Goal: Task Accomplishment & Management: Manage account settings

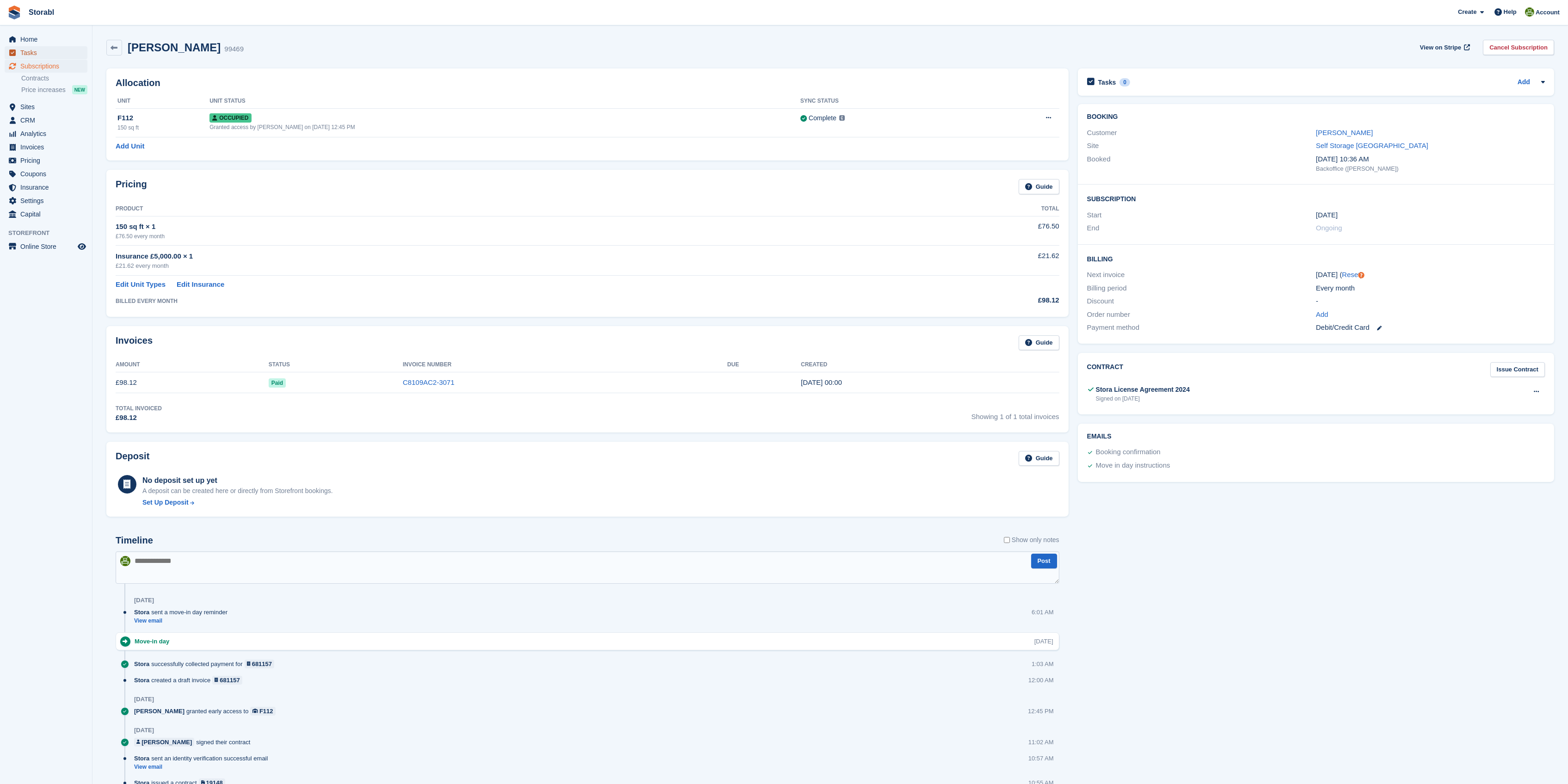
click at [28, 54] on span "Tasks" at bounding box center [48, 53] width 55 height 13
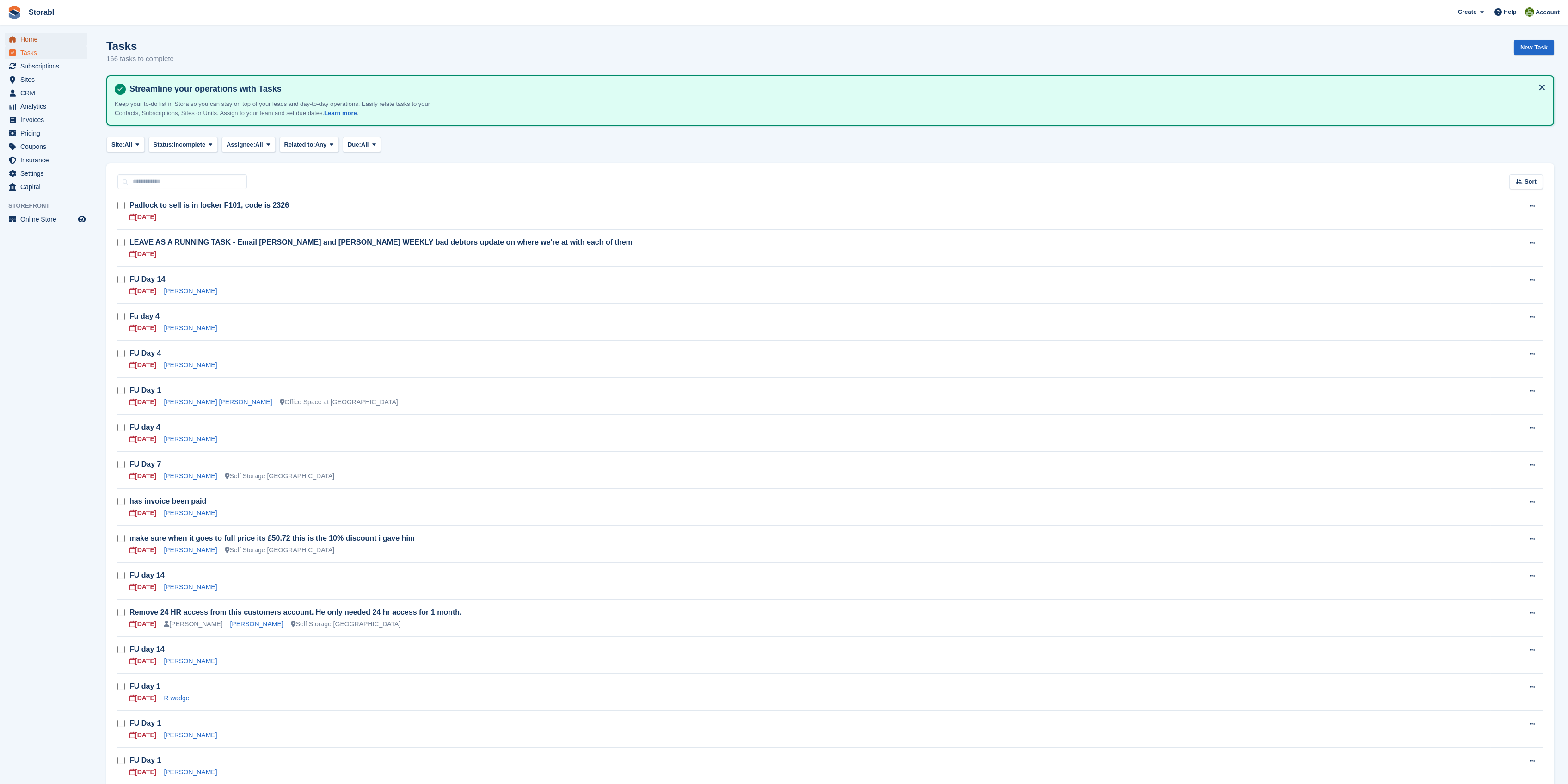
click at [27, 36] on span "Home" at bounding box center [48, 40] width 55 height 13
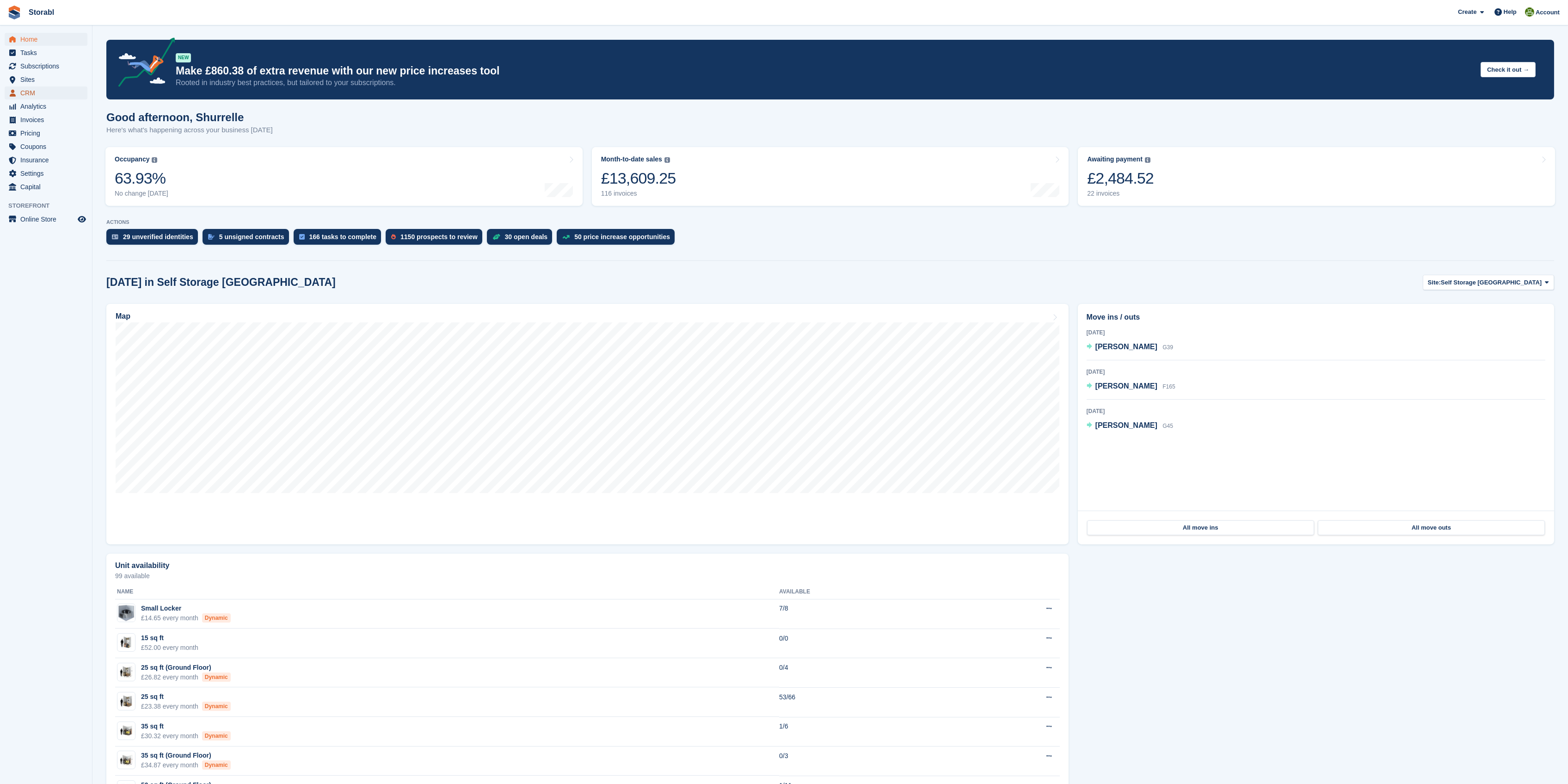
click at [30, 93] on span "CRM" at bounding box center [48, 93] width 55 height 13
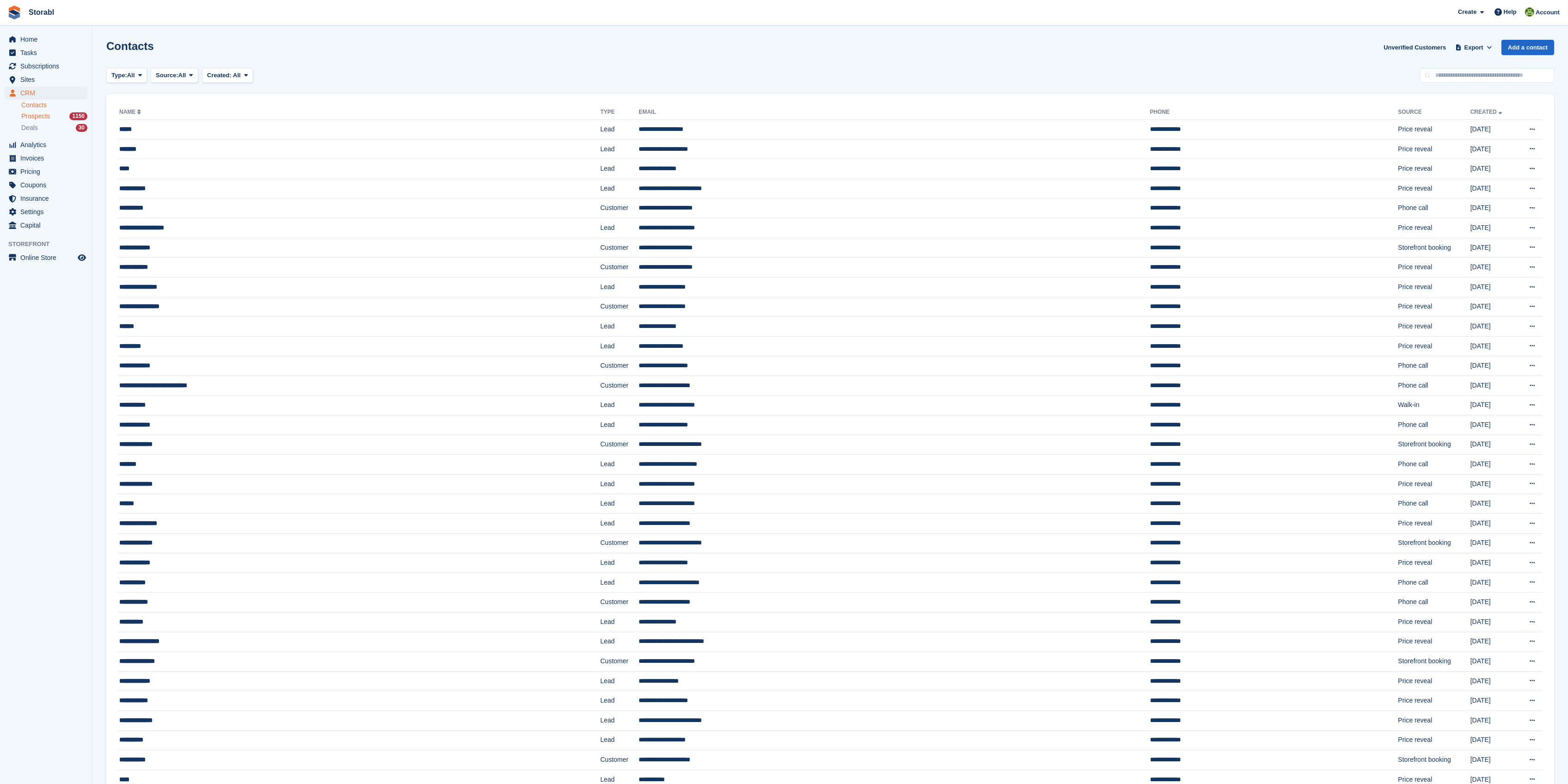
click at [33, 115] on span "Prospects" at bounding box center [35, 116] width 29 height 9
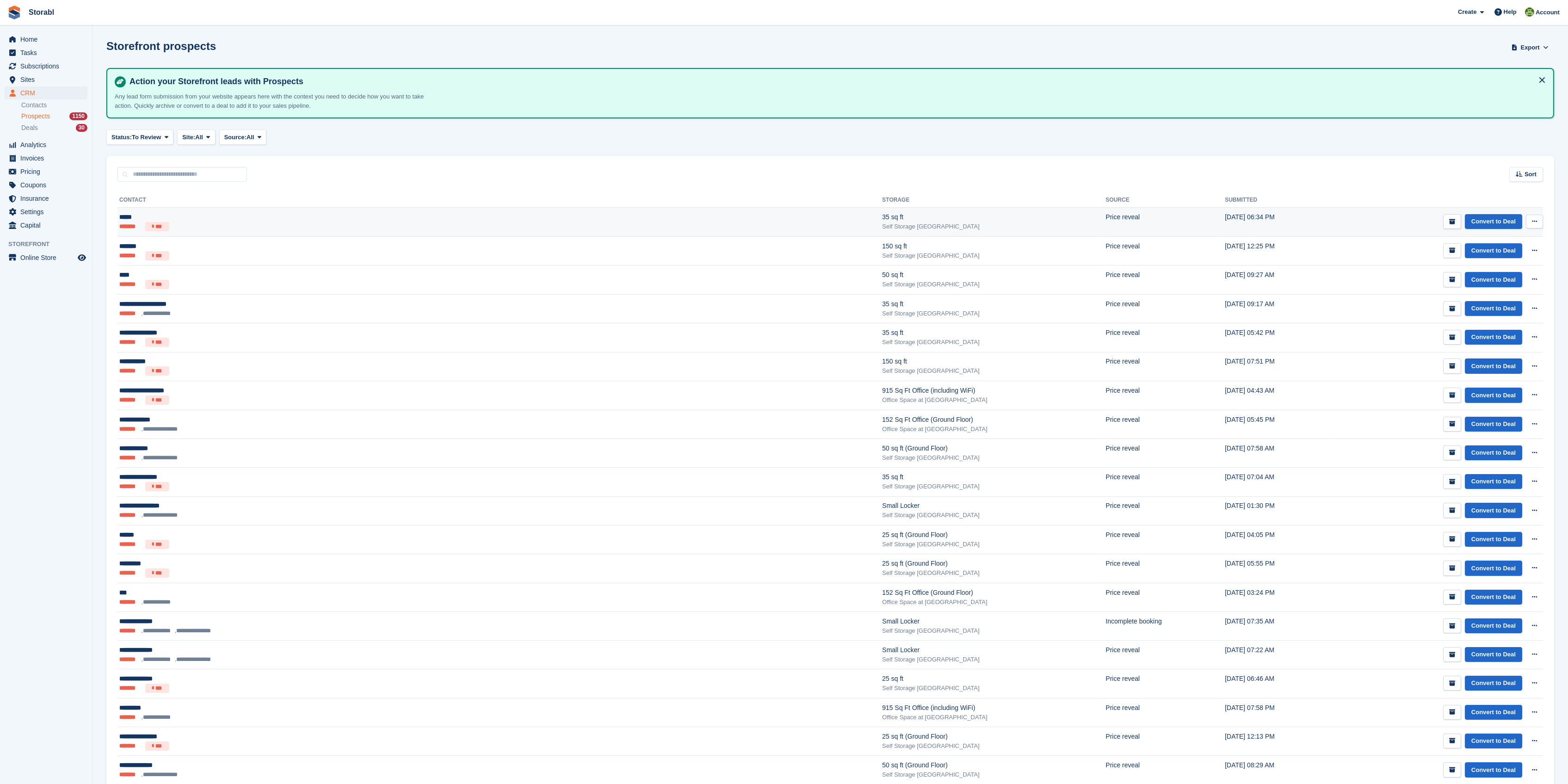
click at [126, 219] on div "*****" at bounding box center [298, 217] width 358 height 10
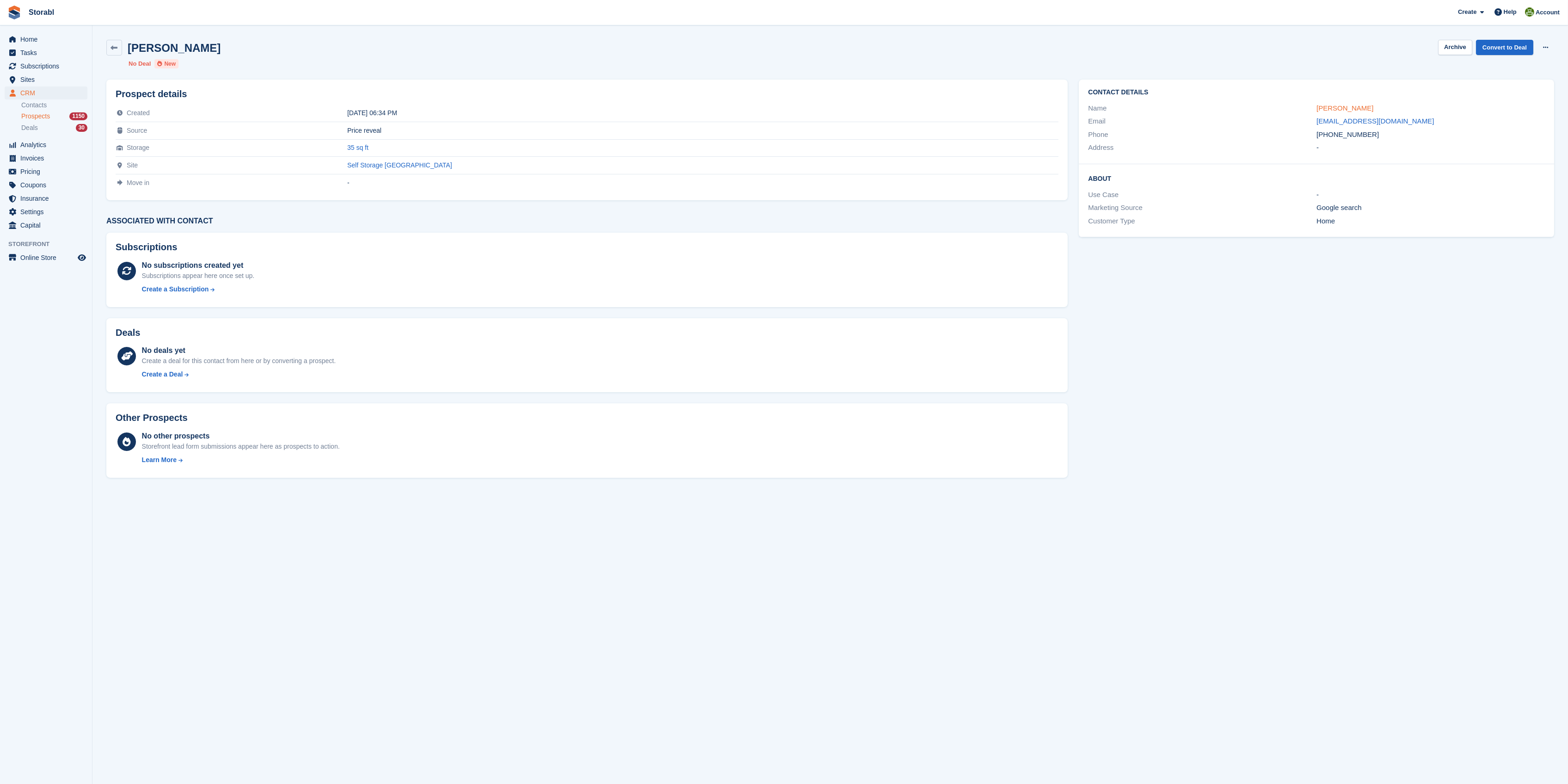
click at [1328, 107] on link "Garry" at bounding box center [1345, 108] width 57 height 8
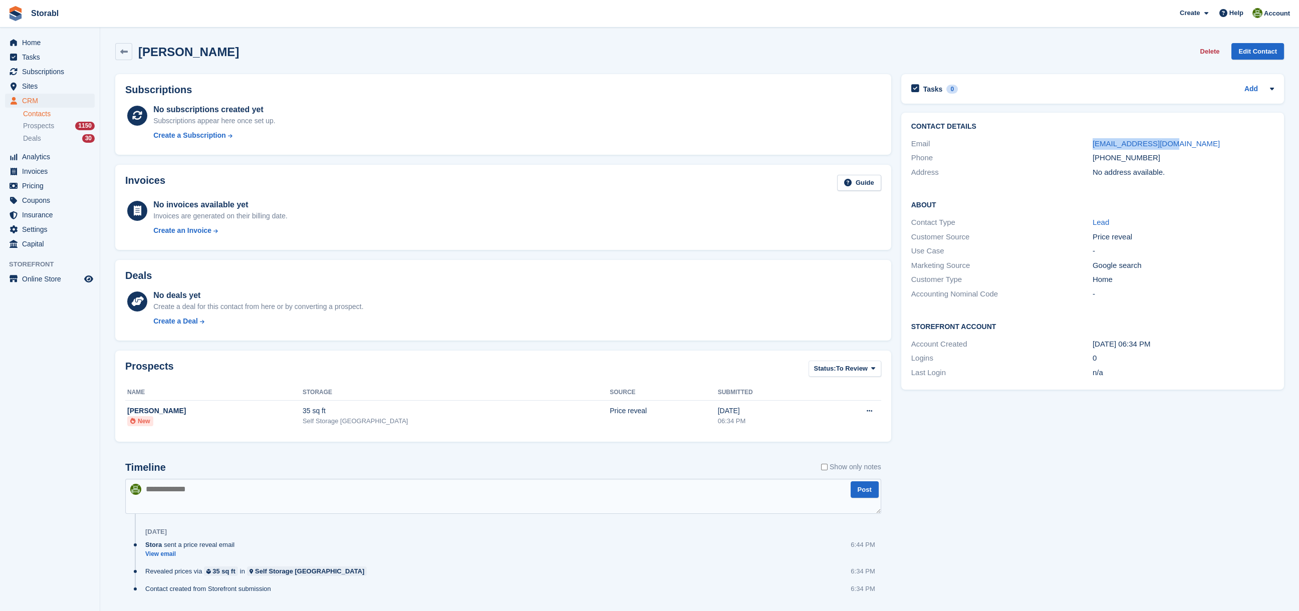
drag, startPoint x: 1174, startPoint y: 146, endPoint x: 1087, endPoint y: 147, distance: 87.2
click at [1087, 147] on div "Email garrylufc@gmail.com" at bounding box center [1092, 144] width 363 height 15
copy div "garrylufc@gmail.com"
click at [186, 494] on textarea at bounding box center [503, 496] width 756 height 35
type textarea "**********"
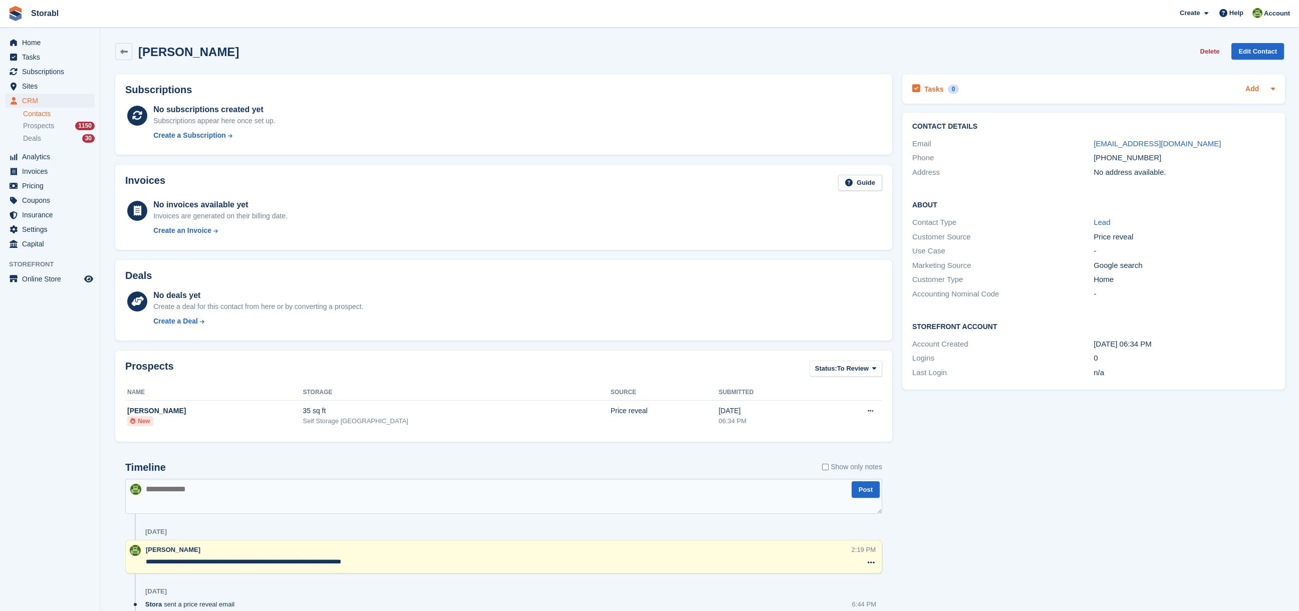
click at [1251, 87] on link "Add" at bounding box center [1252, 90] width 14 height 12
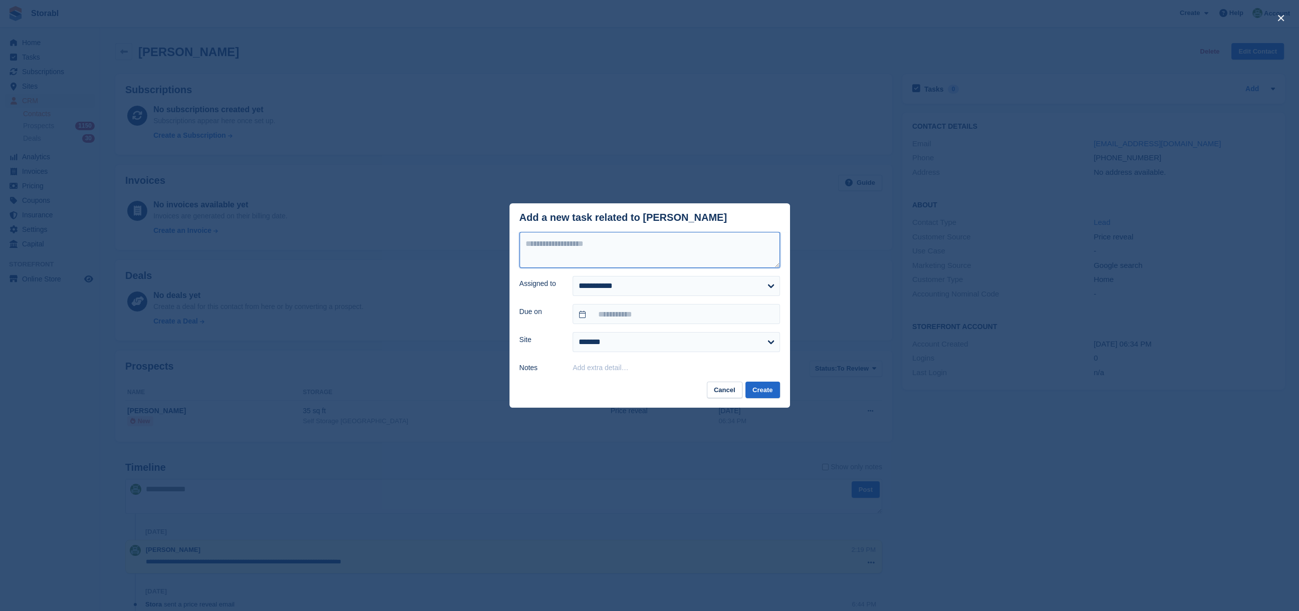
click at [622, 243] on textarea at bounding box center [650, 250] width 261 height 36
type textarea "********"
click at [644, 311] on input "text" at bounding box center [676, 314] width 207 height 20
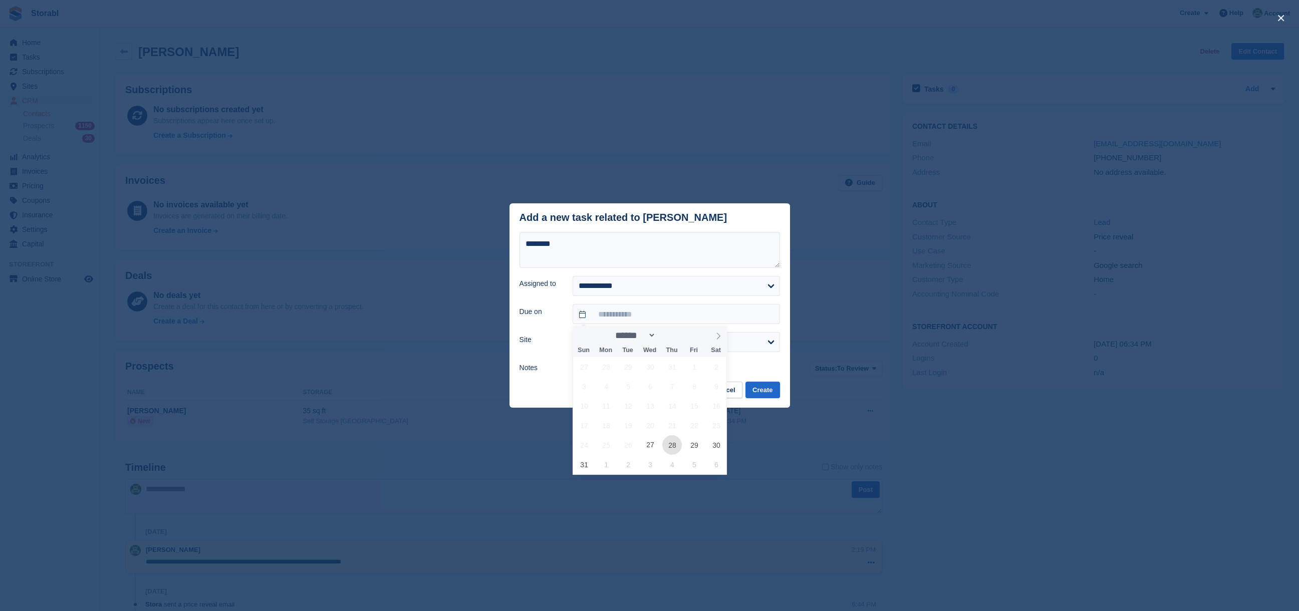
click at [669, 447] on span "28" at bounding box center [672, 445] width 20 height 20
type input "**********"
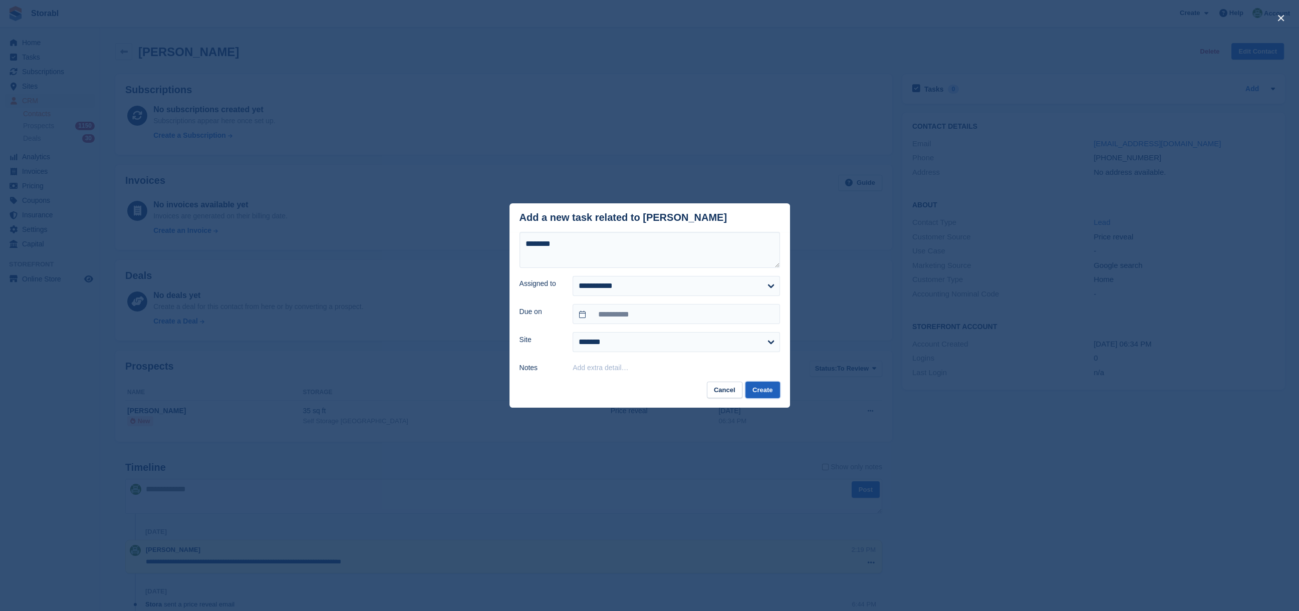
click at [763, 388] on button "Create" at bounding box center [762, 390] width 34 height 17
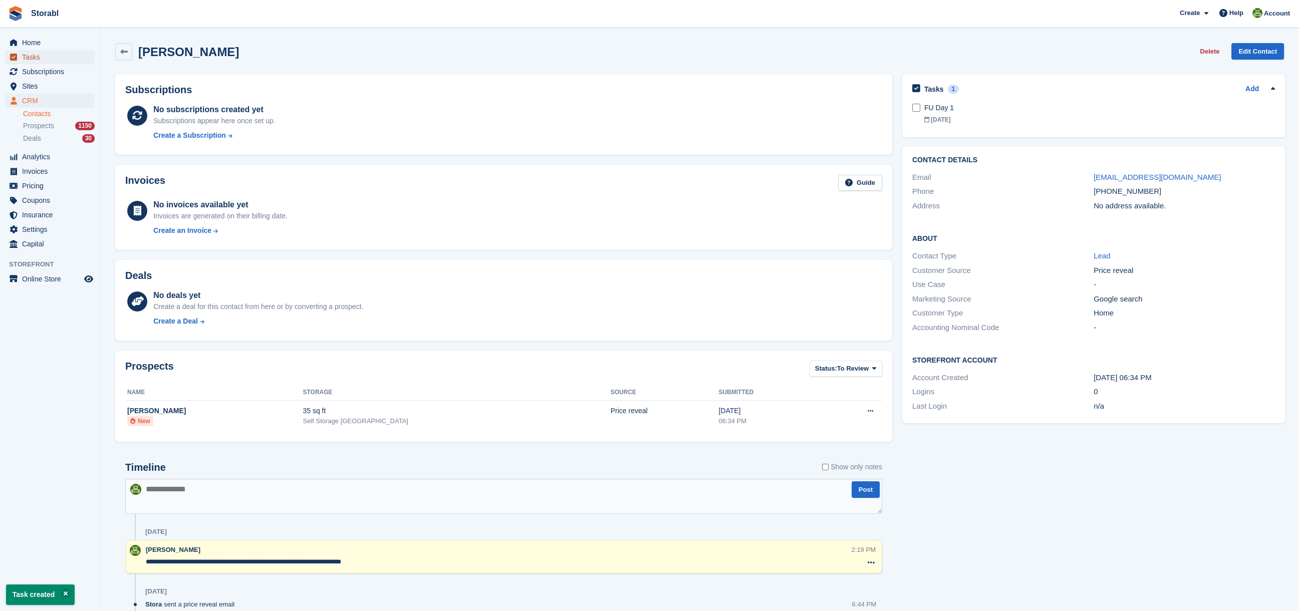
click at [39, 56] on span "Tasks" at bounding box center [52, 57] width 60 height 14
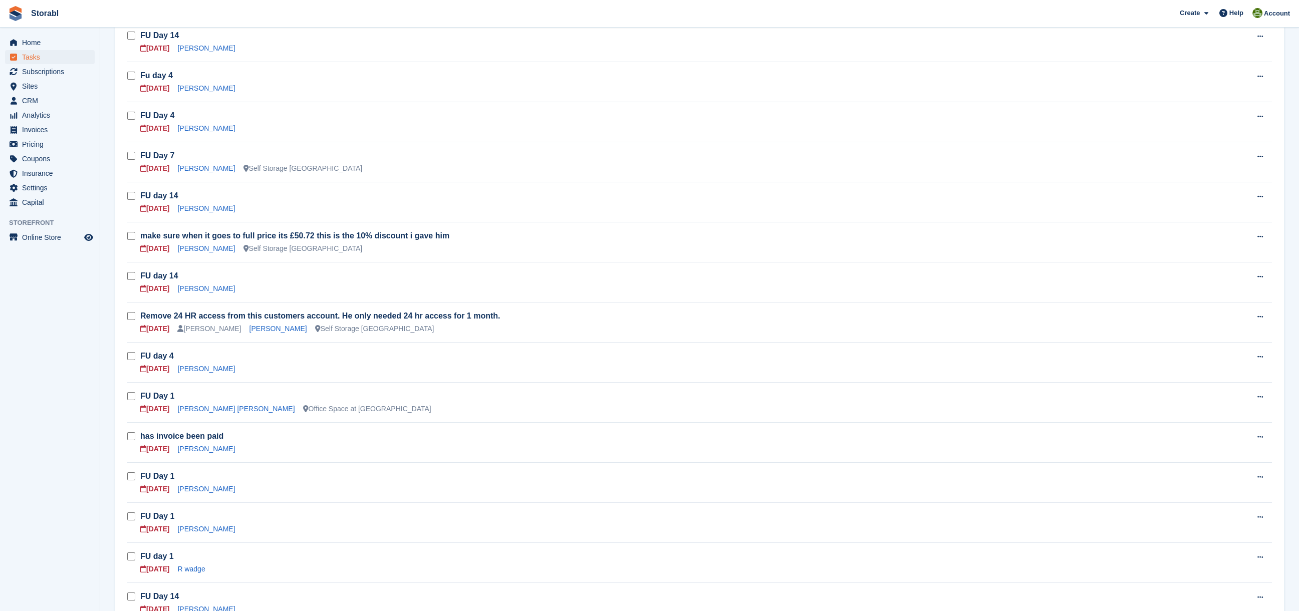
scroll to position [334, 0]
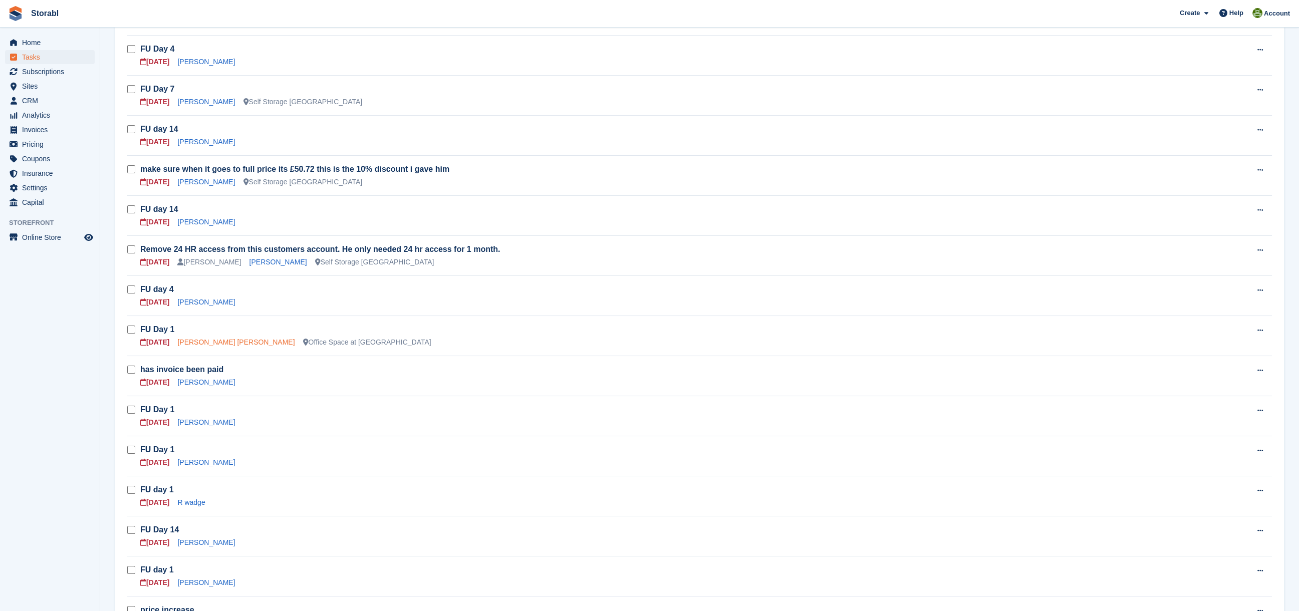
click at [203, 342] on link "Matthew Thomas Shaw" at bounding box center [235, 342] width 117 height 8
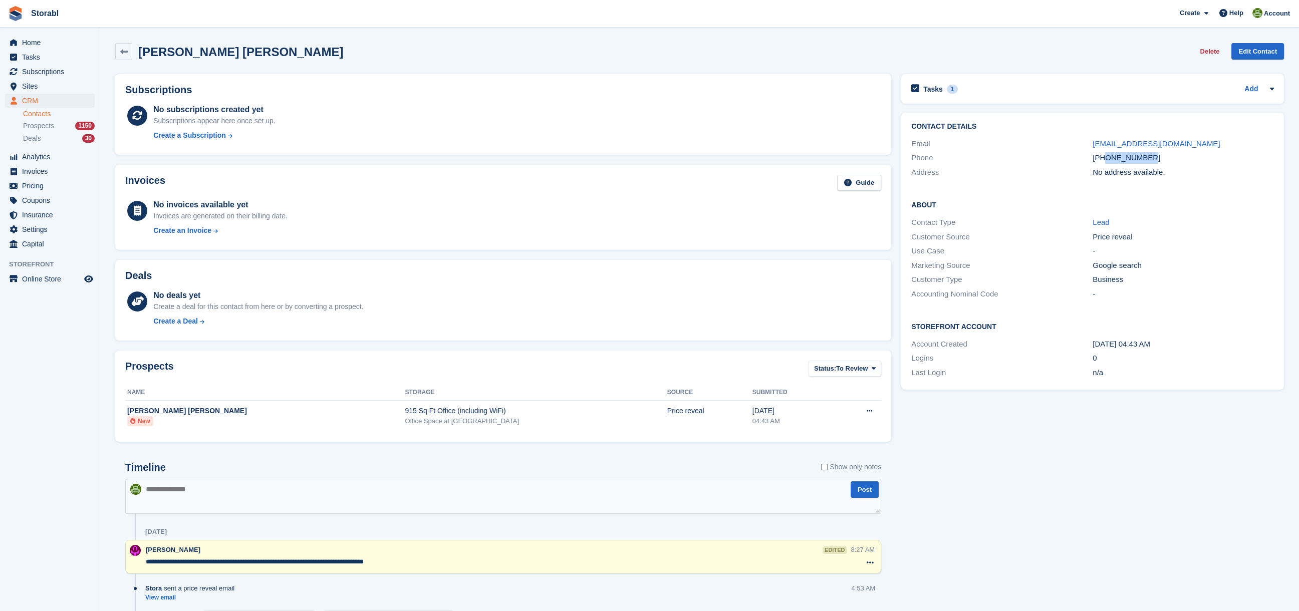
drag, startPoint x: 1151, startPoint y: 154, endPoint x: 1105, endPoint y: 159, distance: 46.4
click at [1105, 159] on div "+447927179626" at bounding box center [1183, 158] width 181 height 12
click at [1138, 158] on div "+447927179626" at bounding box center [1183, 158] width 181 height 12
click at [1151, 156] on div "+447927179626" at bounding box center [1183, 158] width 181 height 12
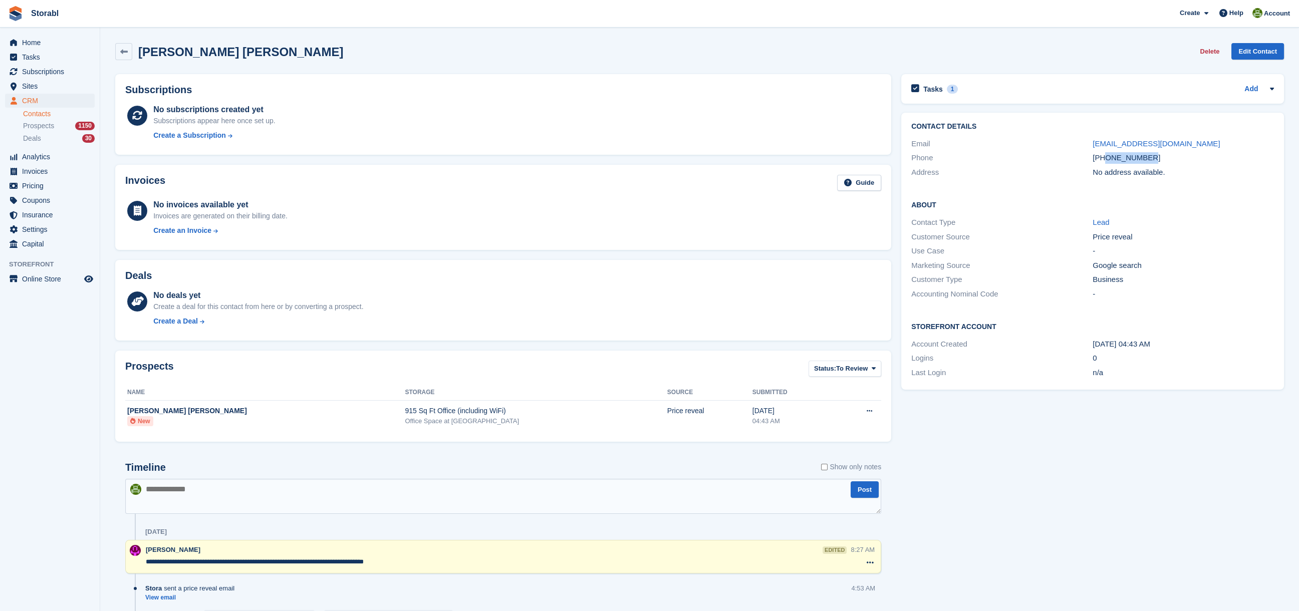
drag, startPoint x: 1146, startPoint y: 157, endPoint x: 1105, endPoint y: 160, distance: 40.7
click at [1105, 160] on div "+447927179626" at bounding box center [1183, 158] width 181 height 12
copy div "7927179626"
click at [971, 93] on div "Tasks 1 Add" at bounding box center [1092, 89] width 363 height 14
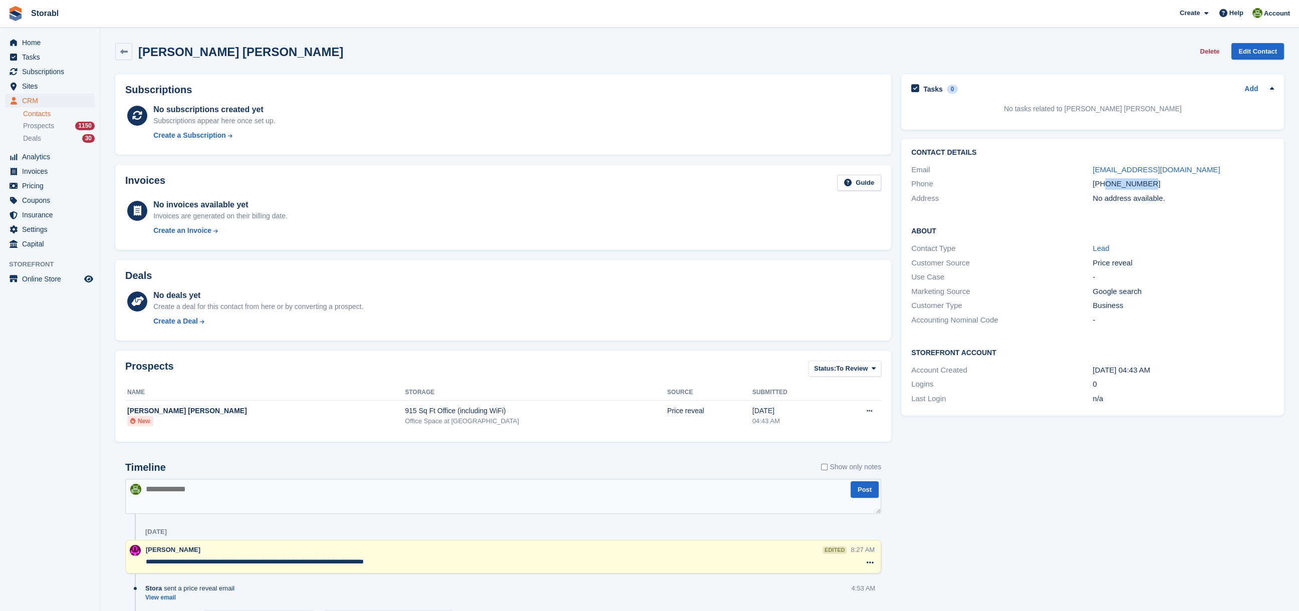
drag, startPoint x: 1154, startPoint y: 182, endPoint x: 1105, endPoint y: 185, distance: 49.2
click at [1105, 185] on div "+447927179626" at bounding box center [1183, 184] width 181 height 12
copy div "7927179626"
click at [1247, 89] on link "Add" at bounding box center [1251, 90] width 14 height 12
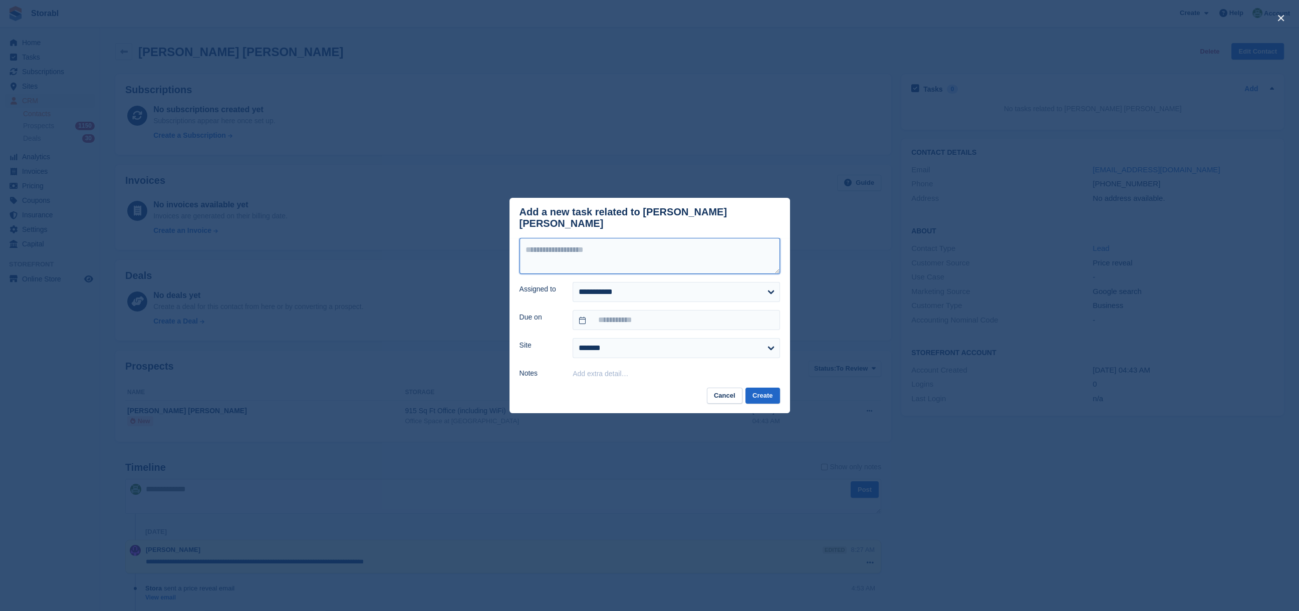
click at [640, 264] on textarea at bounding box center [650, 256] width 261 height 36
type textarea "********"
click at [641, 315] on input "text" at bounding box center [676, 320] width 207 height 20
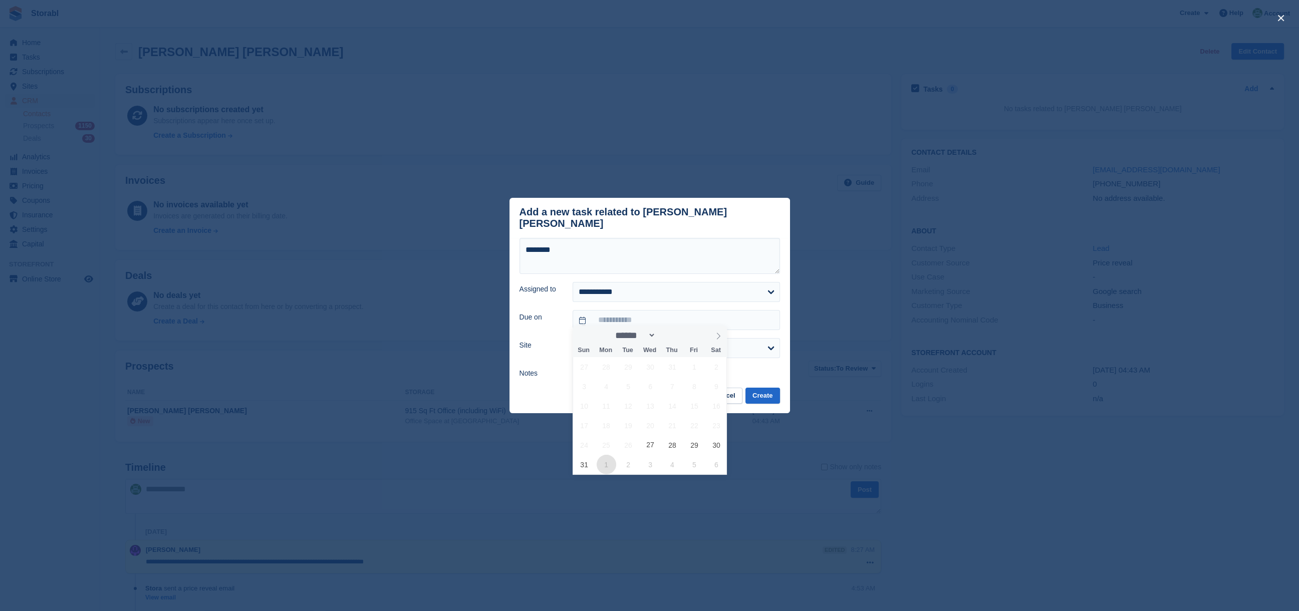
click at [601, 471] on span "1" at bounding box center [607, 465] width 20 height 20
type input "**********"
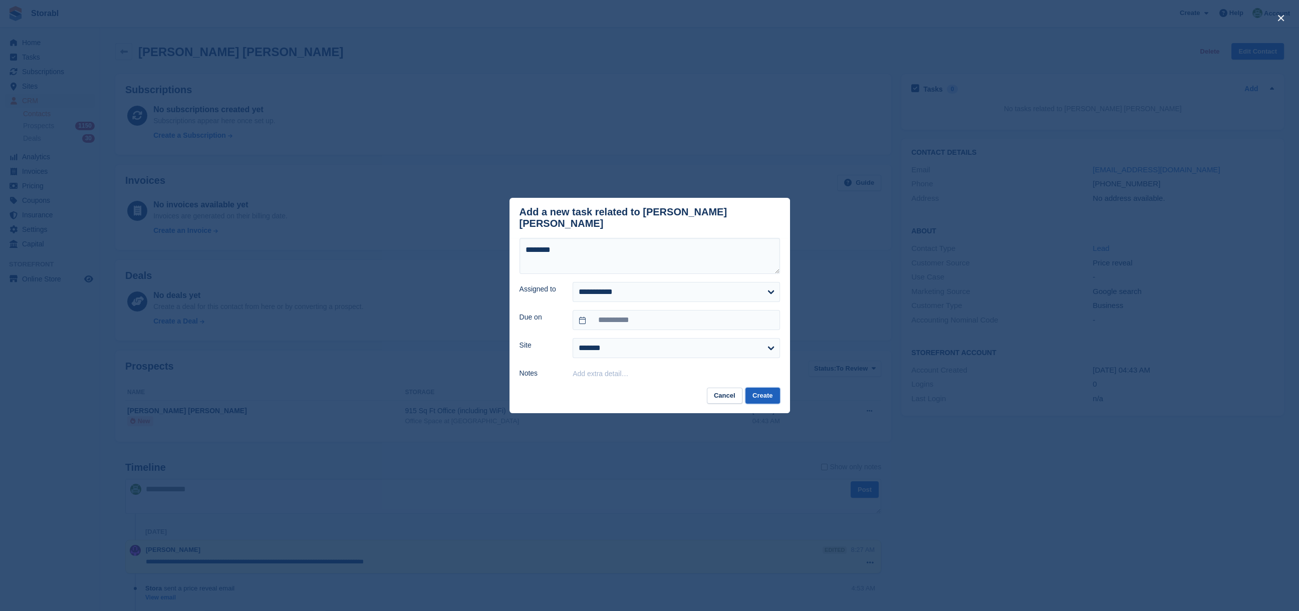
click at [771, 390] on button "Create" at bounding box center [762, 396] width 34 height 17
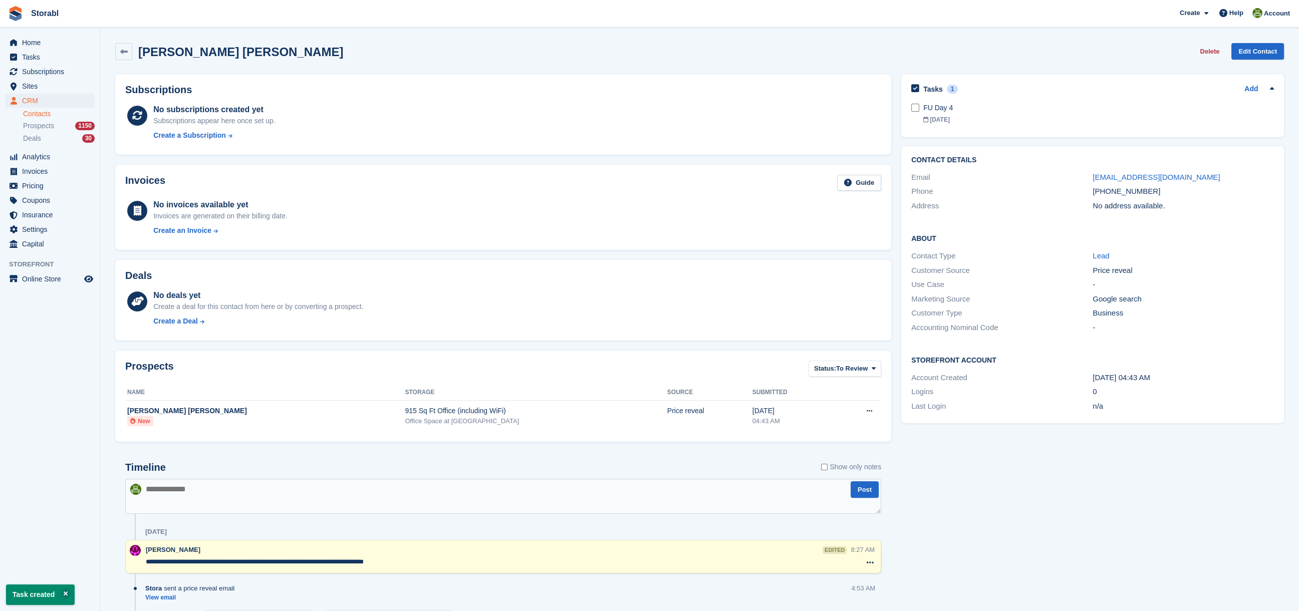
click at [176, 501] on textarea at bounding box center [503, 496] width 756 height 35
type textarea "**********"
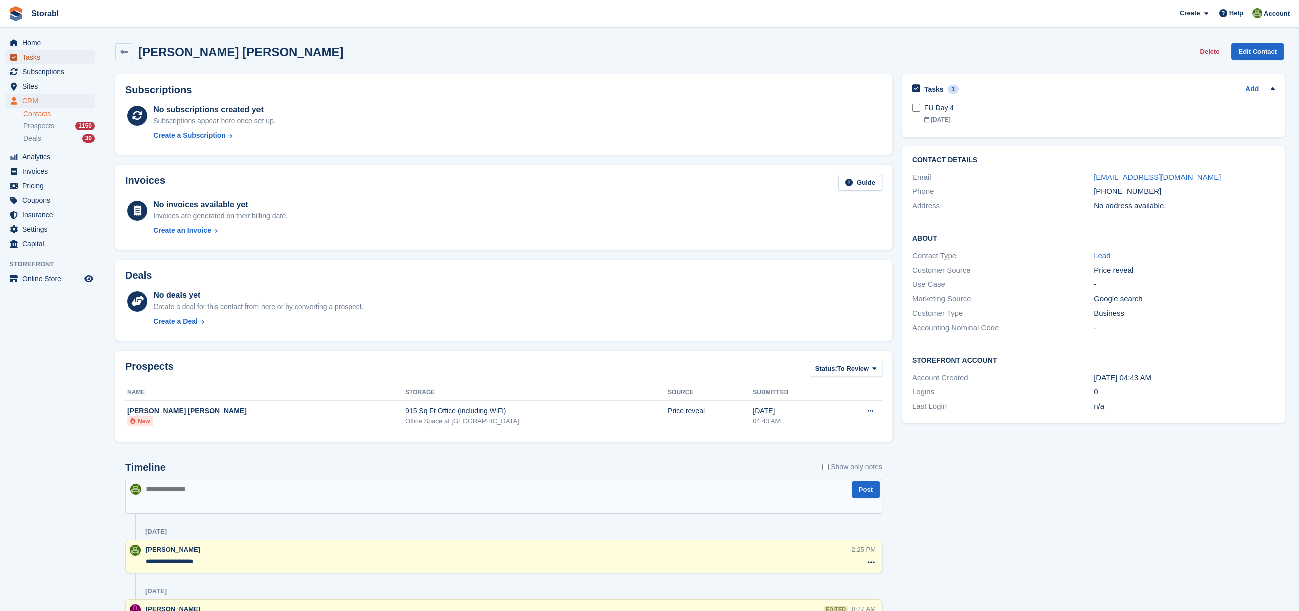
click at [38, 58] on span "Tasks" at bounding box center [52, 57] width 60 height 14
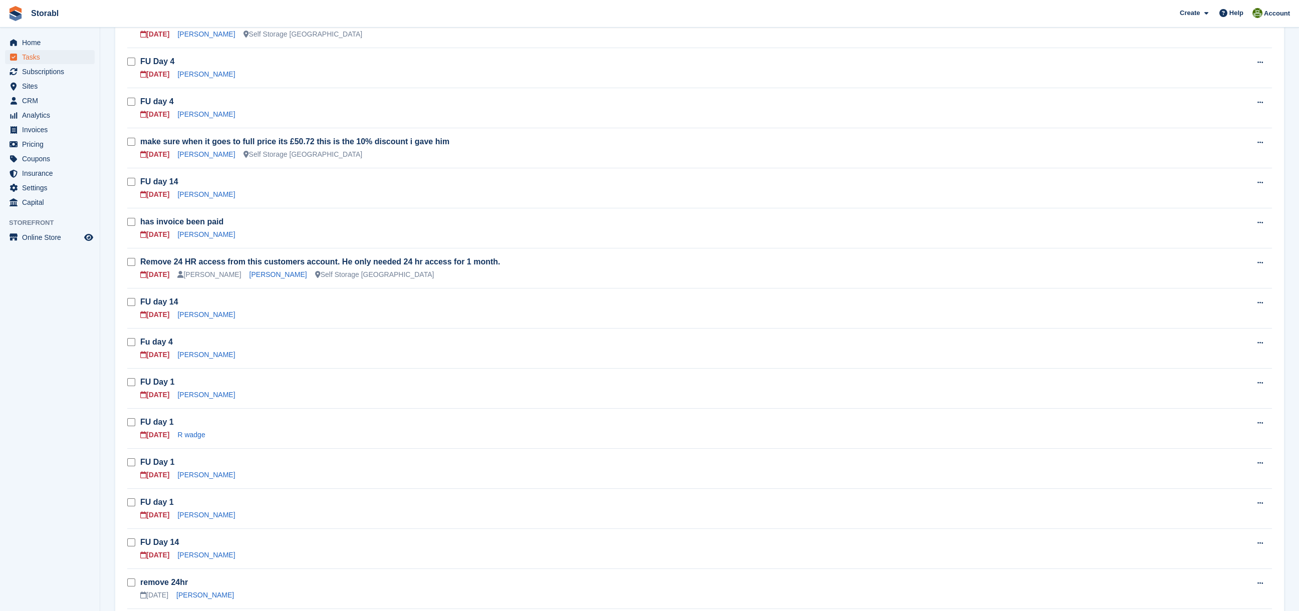
scroll to position [334, 0]
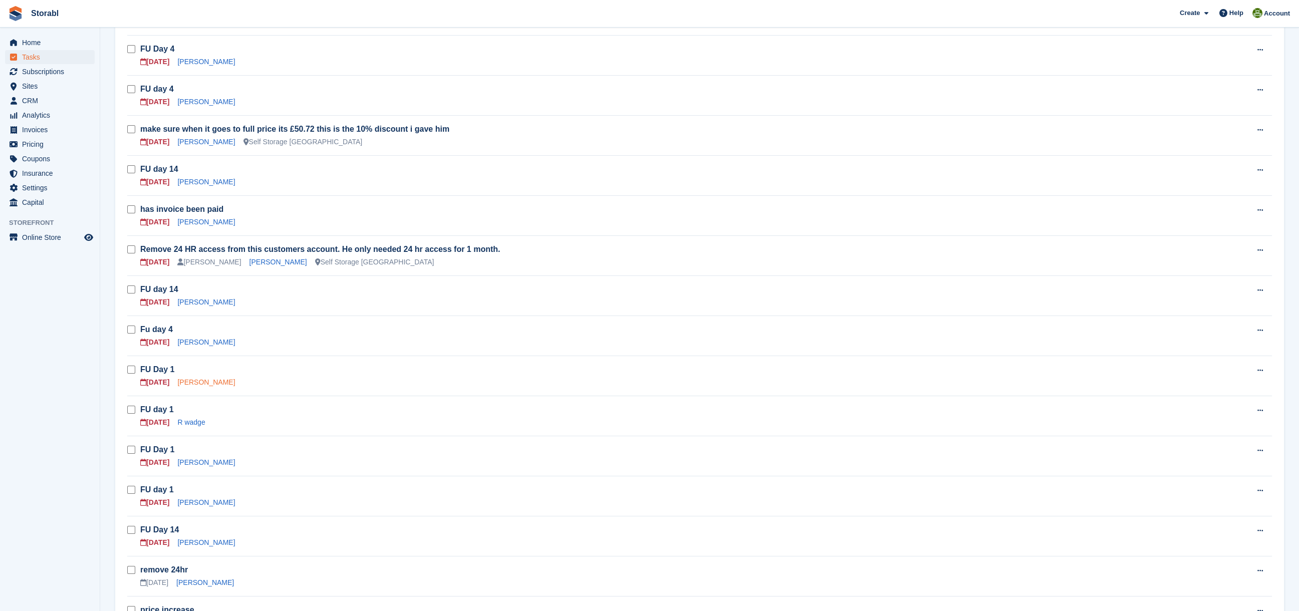
click at [201, 379] on link "Amy Charlotte Cahill" at bounding box center [206, 382] width 58 height 8
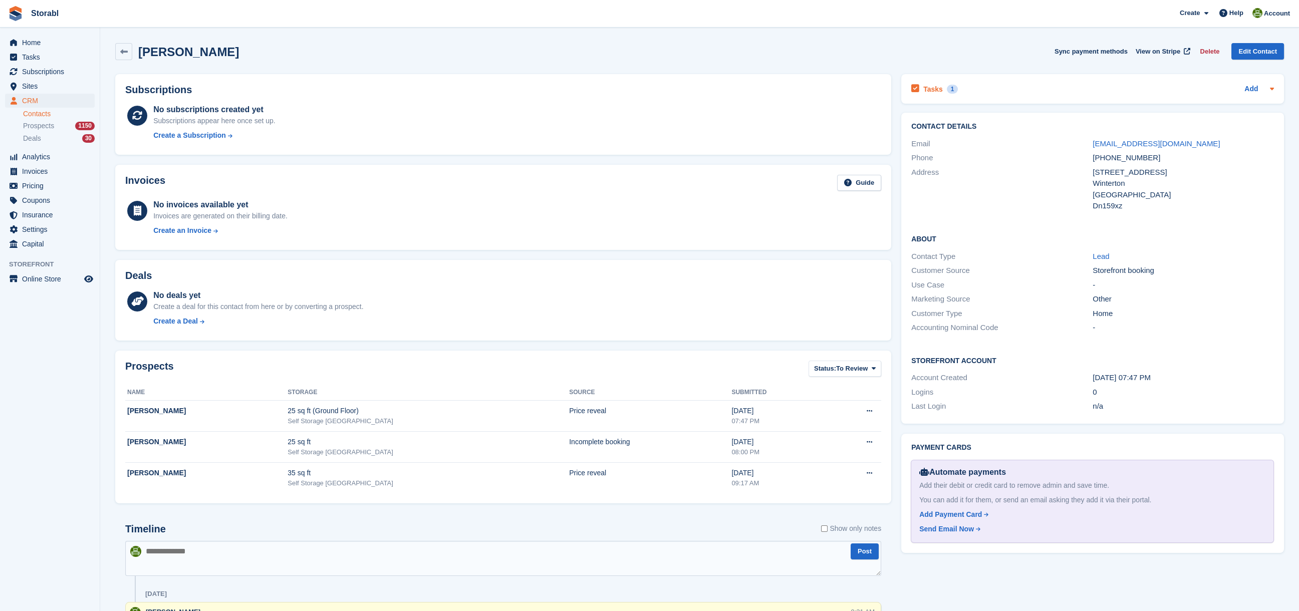
click at [1177, 94] on div "Tasks 1 Add" at bounding box center [1092, 89] width 363 height 14
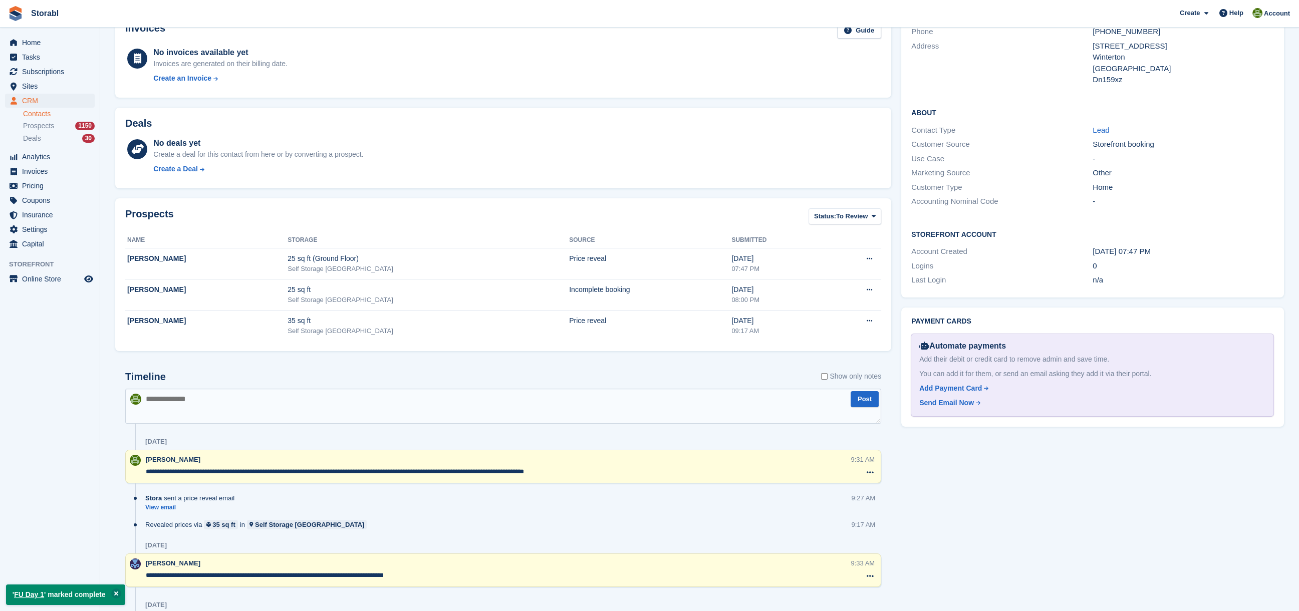
scroll to position [334, 0]
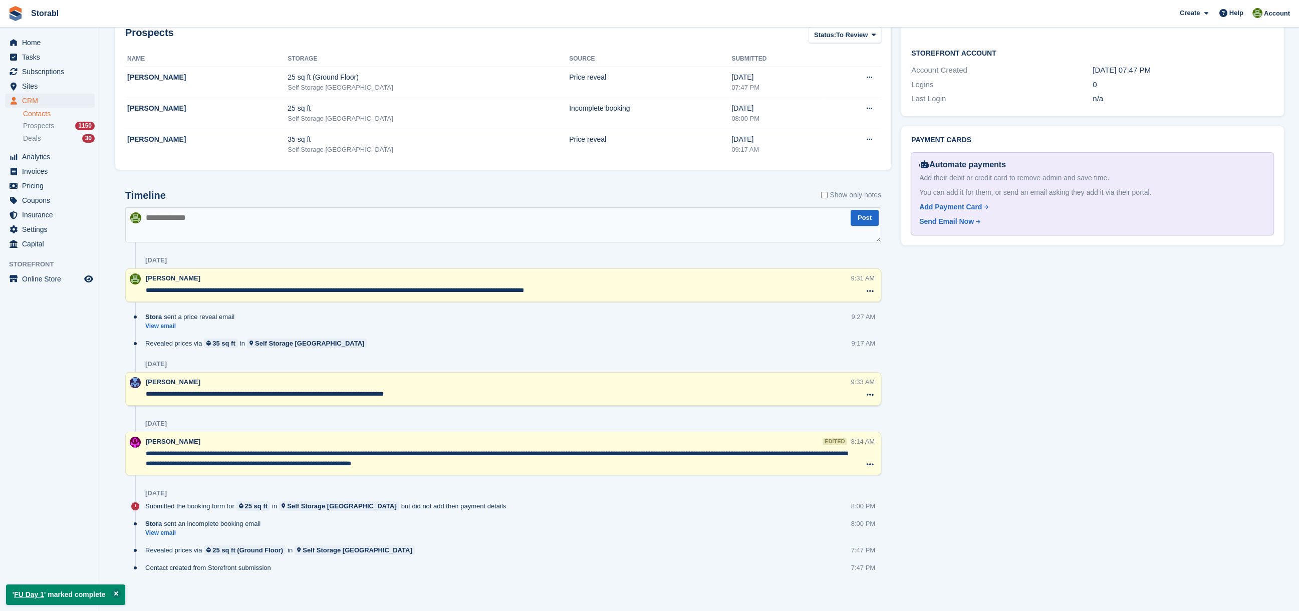
click at [291, 227] on textarea at bounding box center [503, 224] width 756 height 35
type textarea "*"
type textarea "**********"
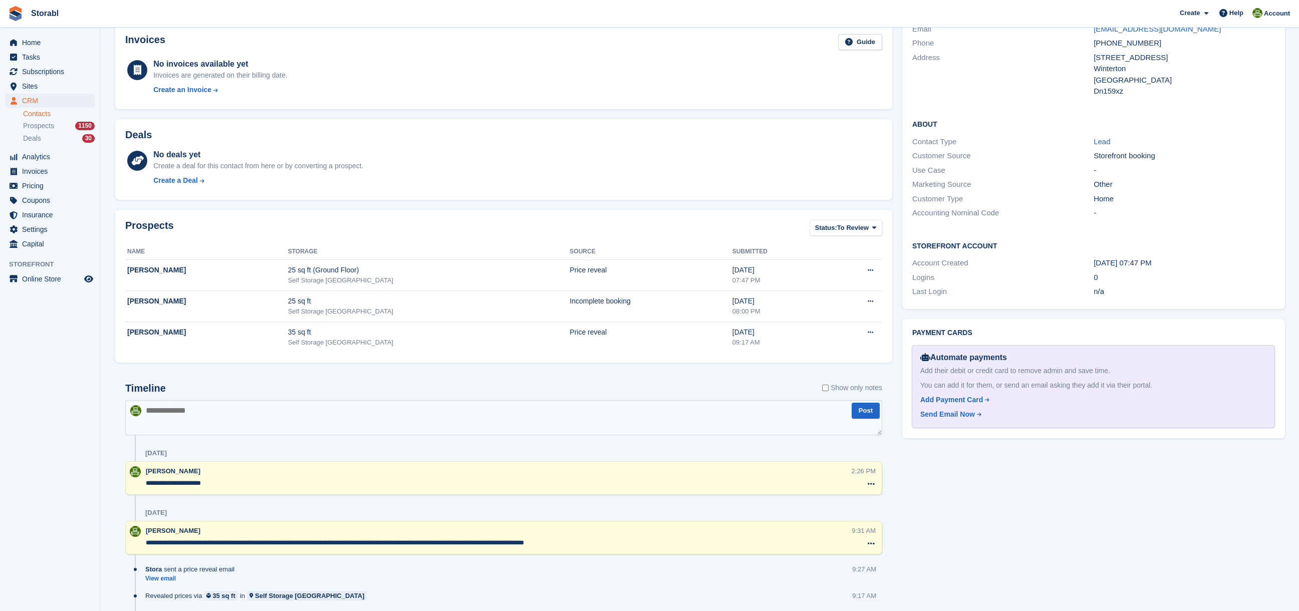
scroll to position [0, 0]
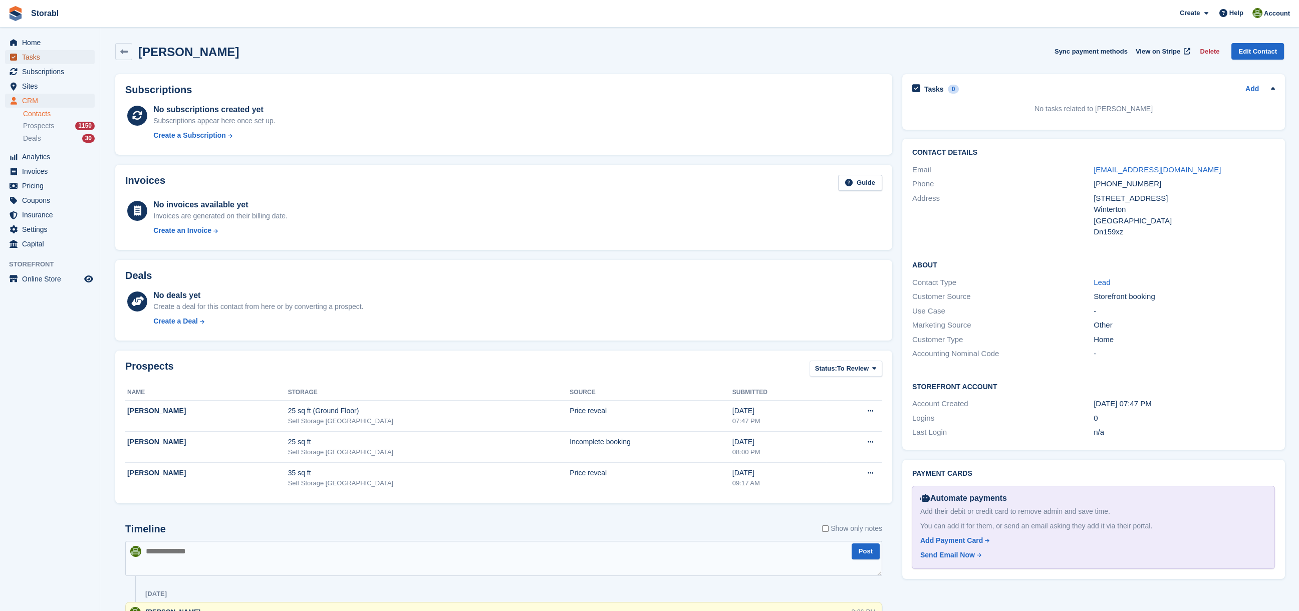
click at [30, 56] on span "Tasks" at bounding box center [52, 57] width 60 height 14
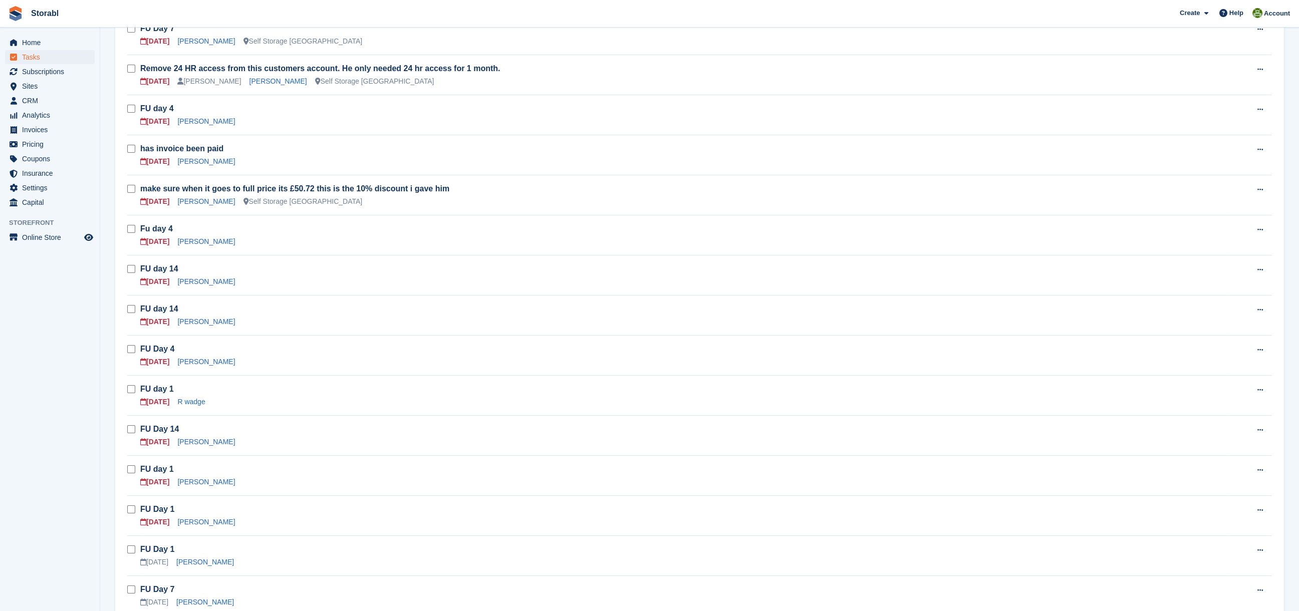
scroll to position [401, 0]
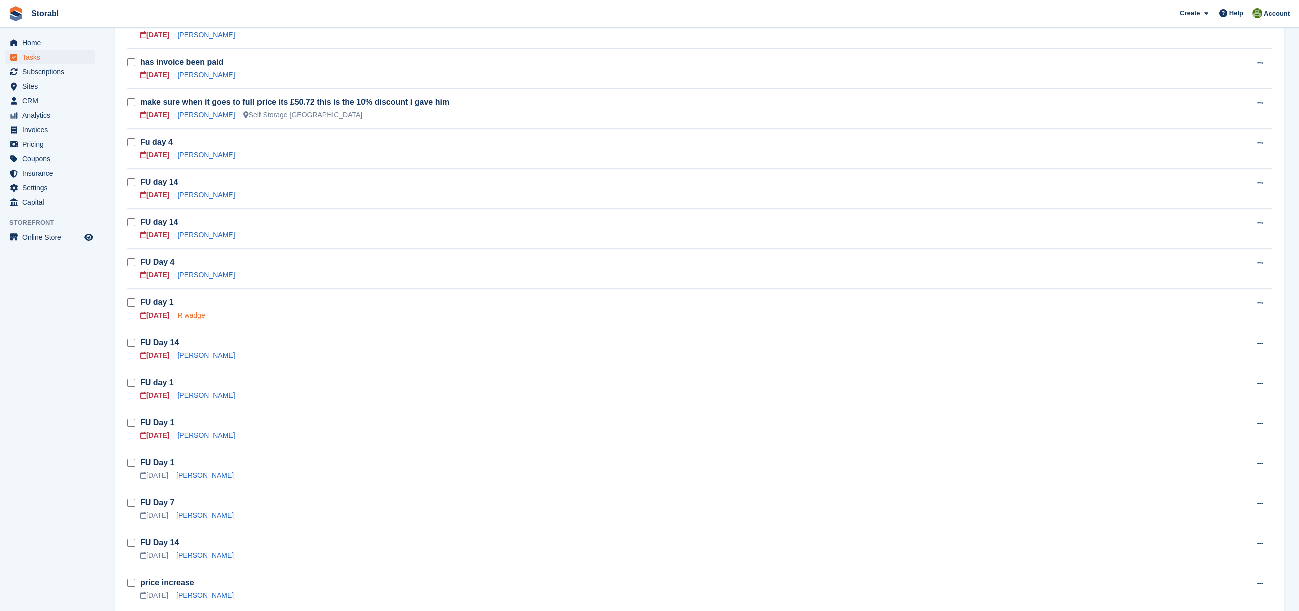
click at [188, 312] on link "R wadge" at bounding box center [191, 315] width 28 height 8
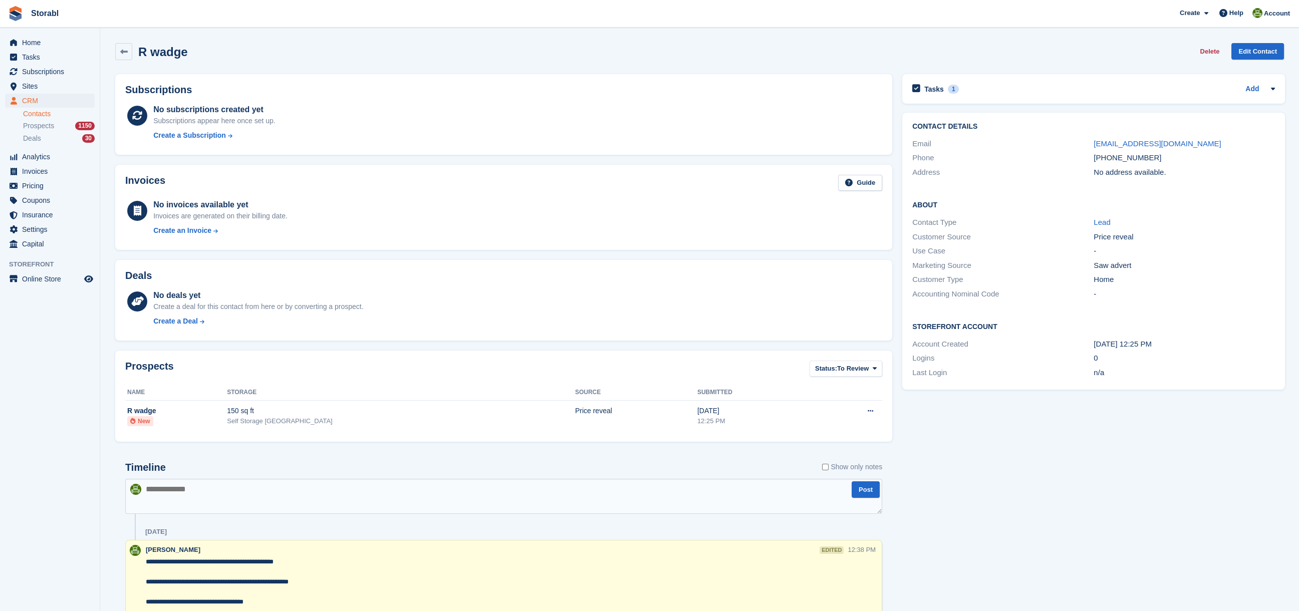
click at [353, 491] on textarea at bounding box center [503, 496] width 757 height 35
type textarea "**********"
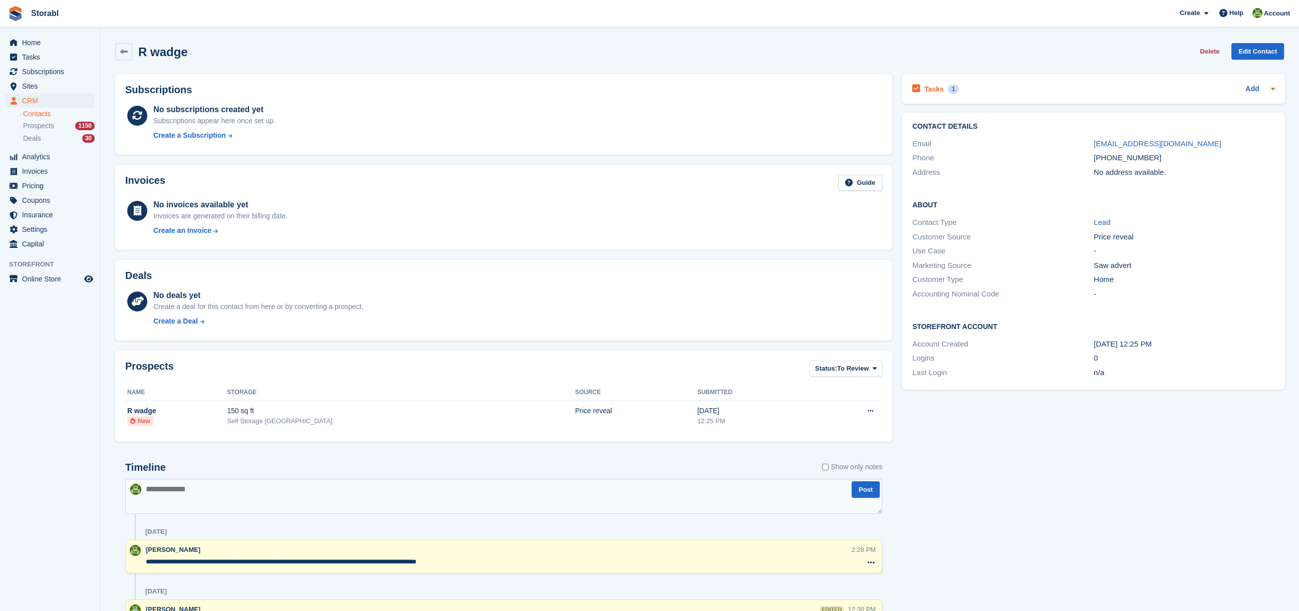
click at [925, 91] on h2 "Tasks" at bounding box center [934, 89] width 20 height 9
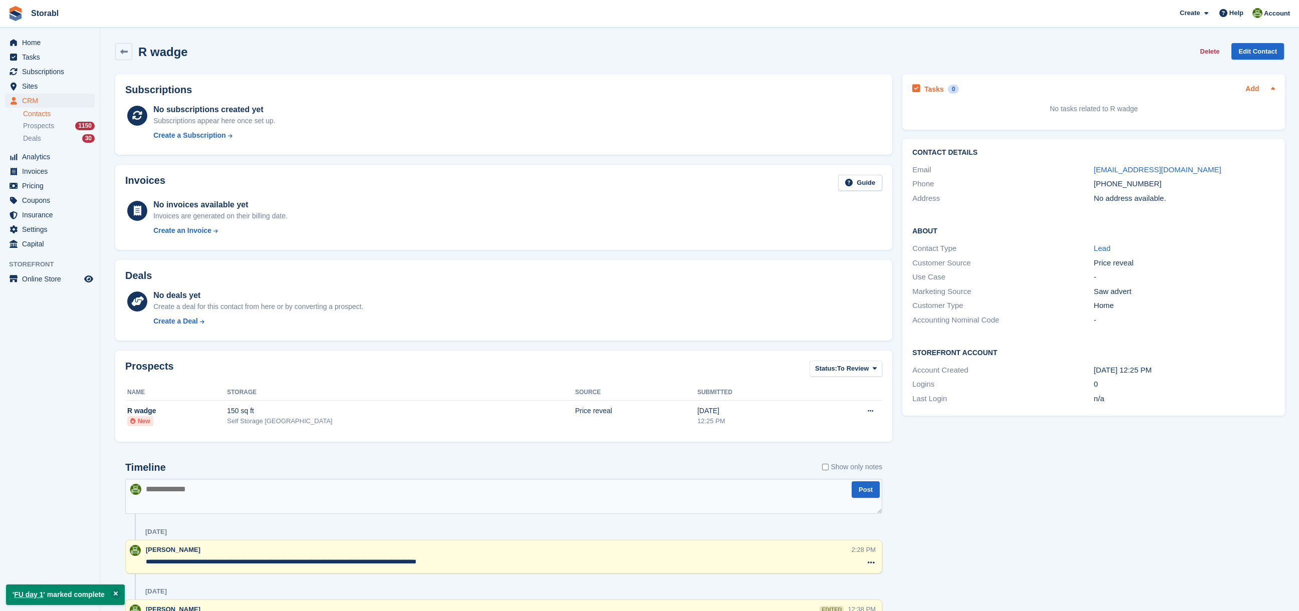
click at [1252, 86] on link "Add" at bounding box center [1252, 90] width 14 height 12
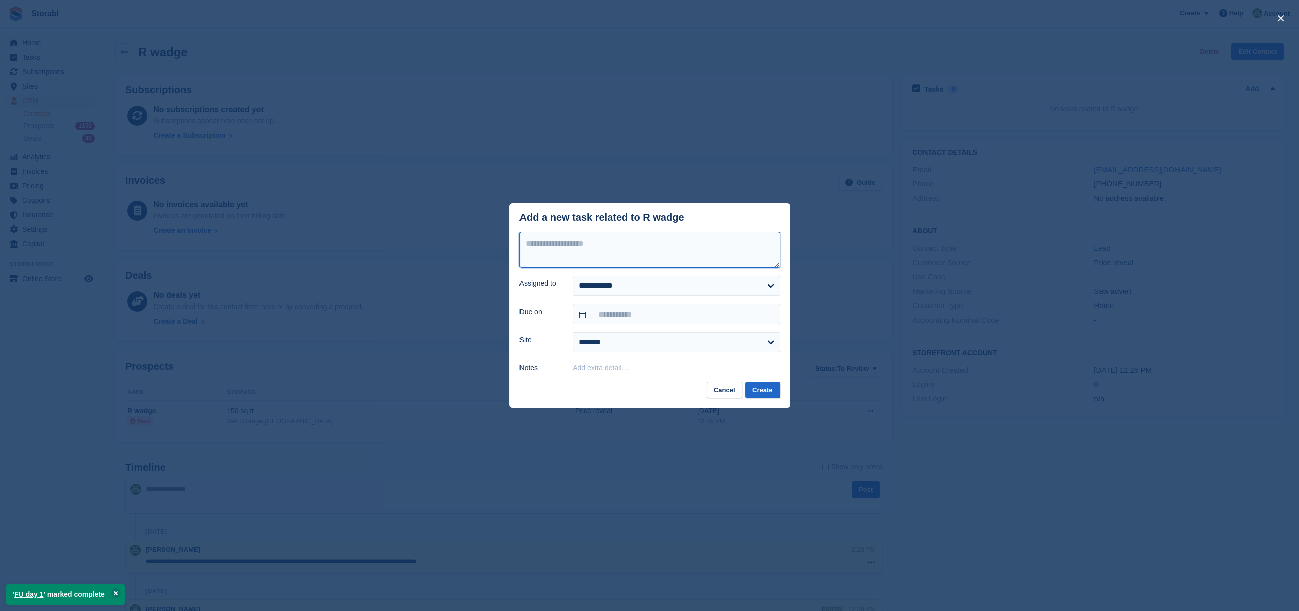
click at [552, 248] on textarea at bounding box center [650, 250] width 261 height 36
type textarea "********"
click at [590, 317] on input "text" at bounding box center [676, 314] width 207 height 20
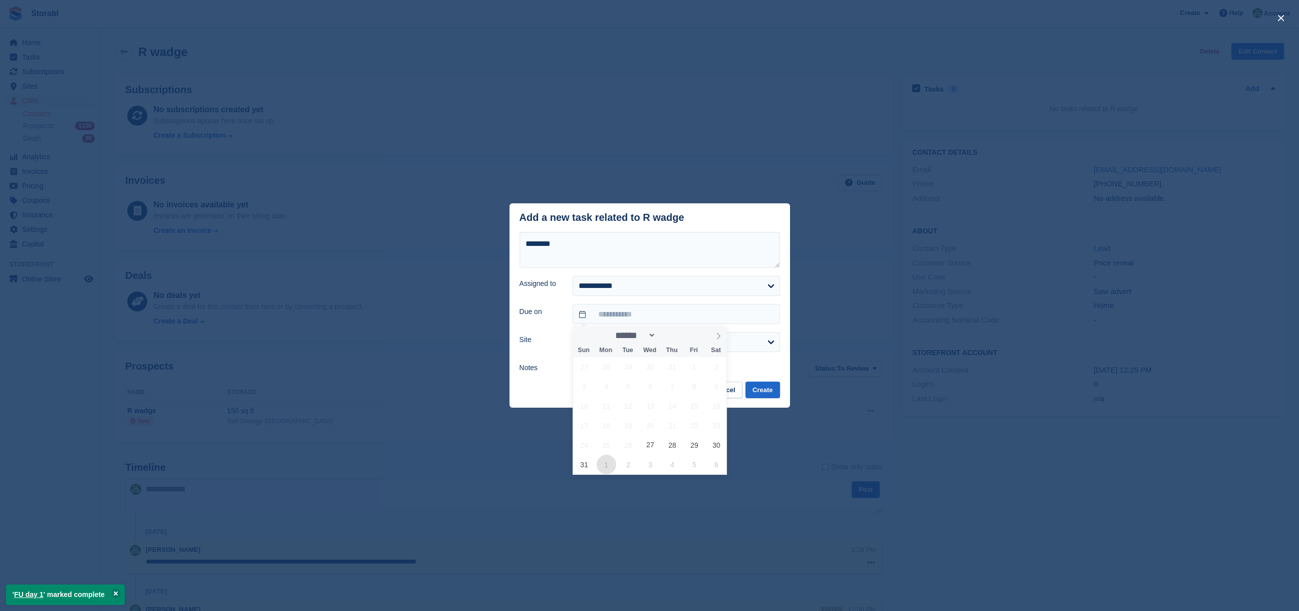
click at [608, 468] on span "1" at bounding box center [607, 465] width 20 height 20
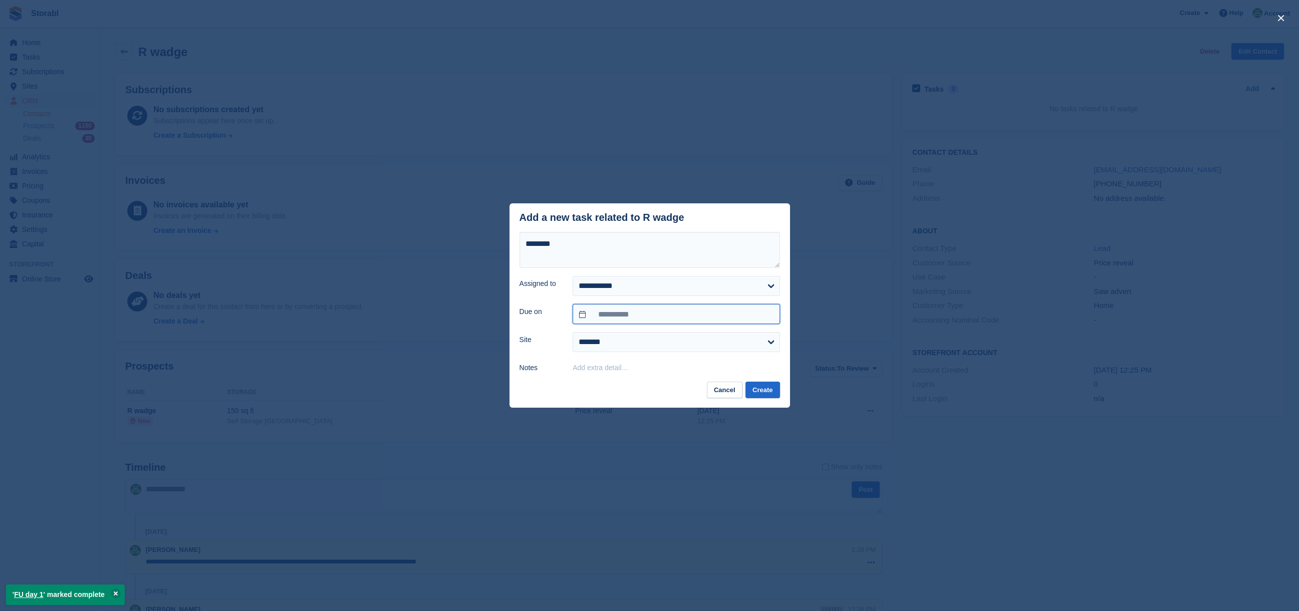
click at [619, 315] on input "**********" at bounding box center [676, 314] width 207 height 20
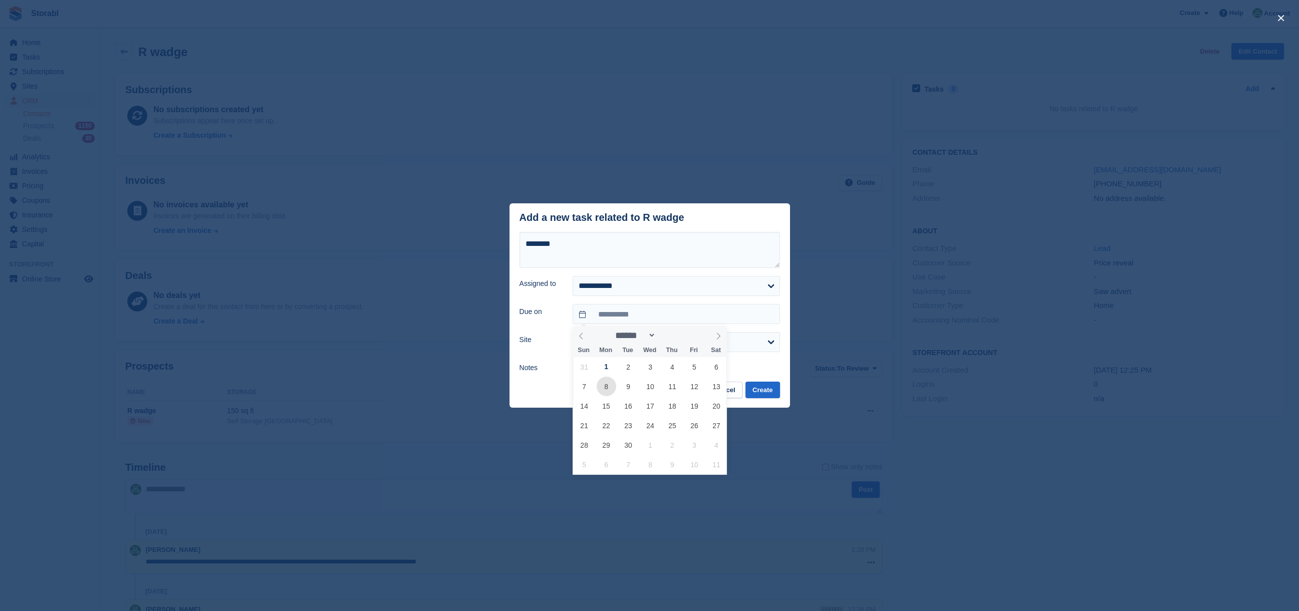
click at [603, 384] on span "8" at bounding box center [607, 387] width 20 height 20
type input "**********"
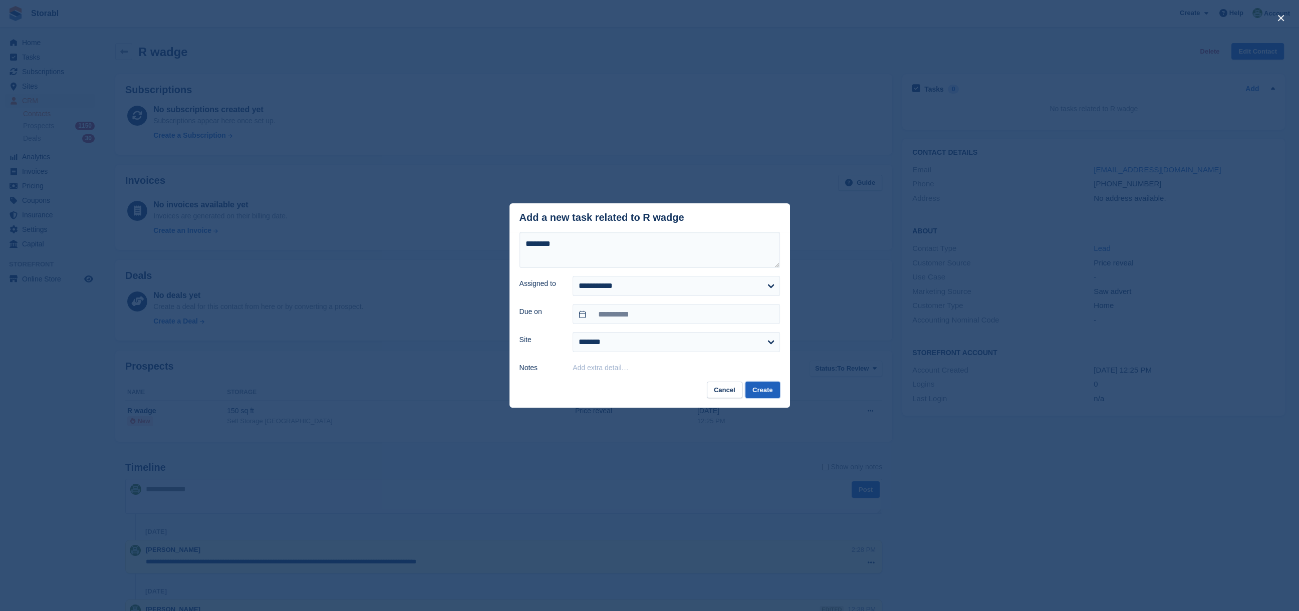
click at [758, 392] on button "Create" at bounding box center [762, 390] width 34 height 17
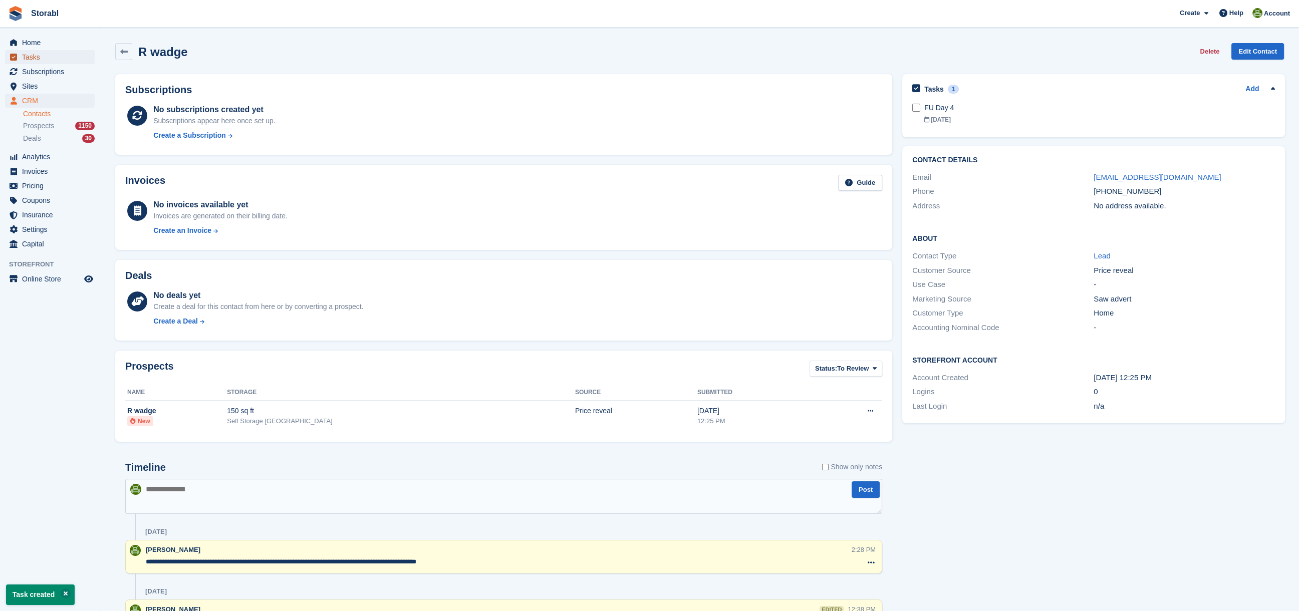
click at [31, 57] on span "Tasks" at bounding box center [52, 57] width 60 height 14
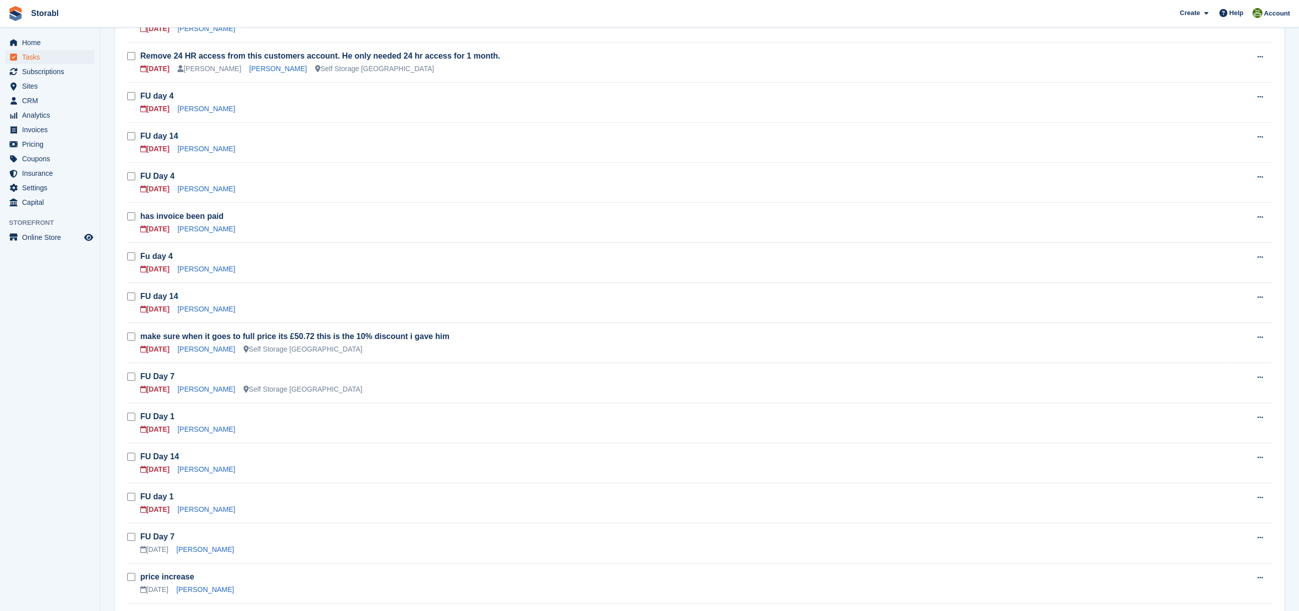
scroll to position [334, 0]
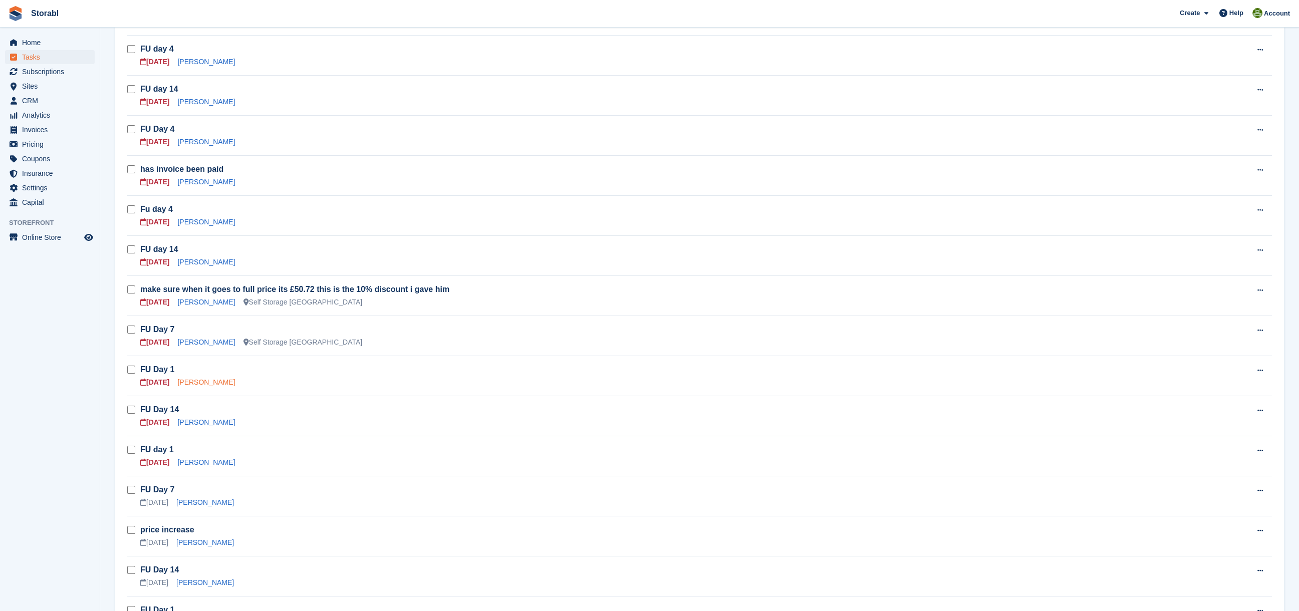
click at [195, 381] on link "Shaylee Robinson" at bounding box center [206, 382] width 58 height 8
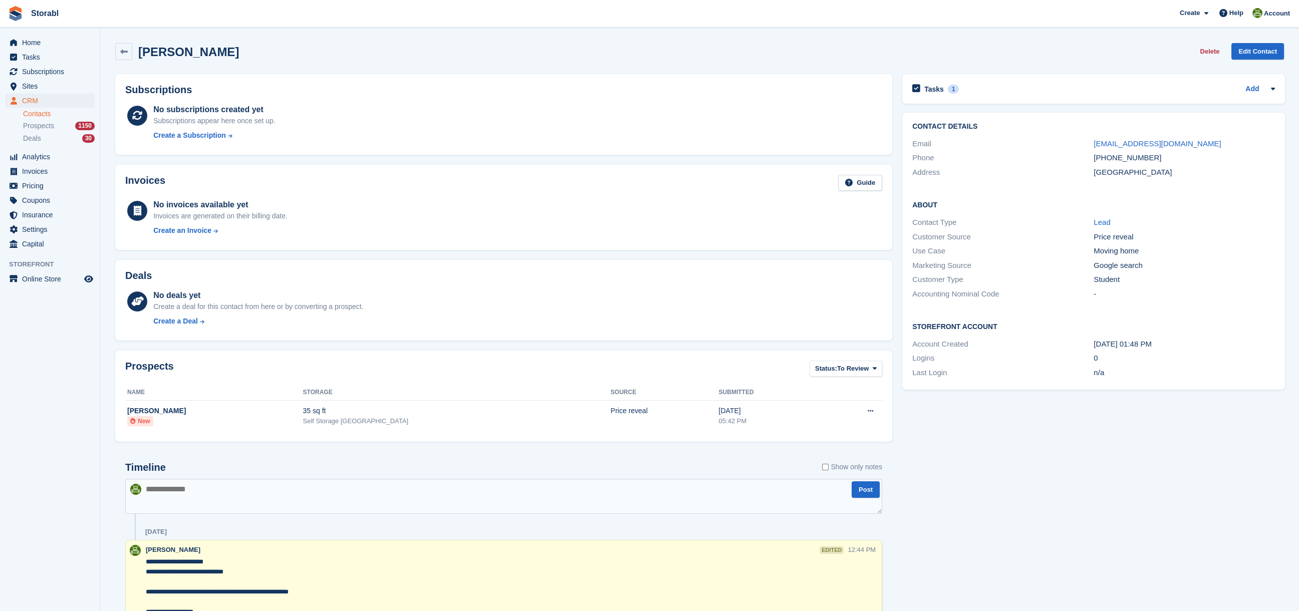
click at [1156, 155] on div "+447886098055" at bounding box center [1184, 158] width 181 height 12
drag, startPoint x: 1150, startPoint y: 155, endPoint x: 1126, endPoint y: 156, distance: 24.6
click at [1126, 156] on div "+447886098055" at bounding box center [1184, 158] width 181 height 12
click at [1153, 157] on div "+447886098055" at bounding box center [1184, 158] width 181 height 12
drag, startPoint x: 1153, startPoint y: 156, endPoint x: 1106, endPoint y: 157, distance: 47.1
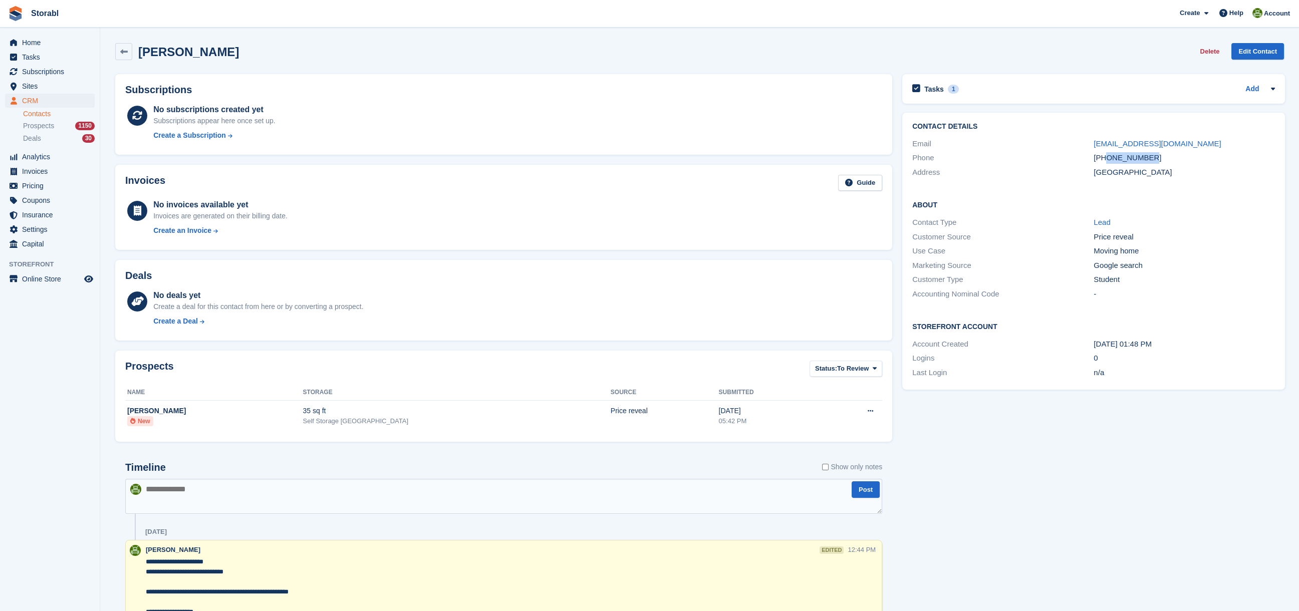
click at [1106, 157] on div "+447886098055" at bounding box center [1184, 158] width 181 height 12
copy div "7886098055"
click at [929, 90] on h2 "Tasks" at bounding box center [934, 89] width 20 height 9
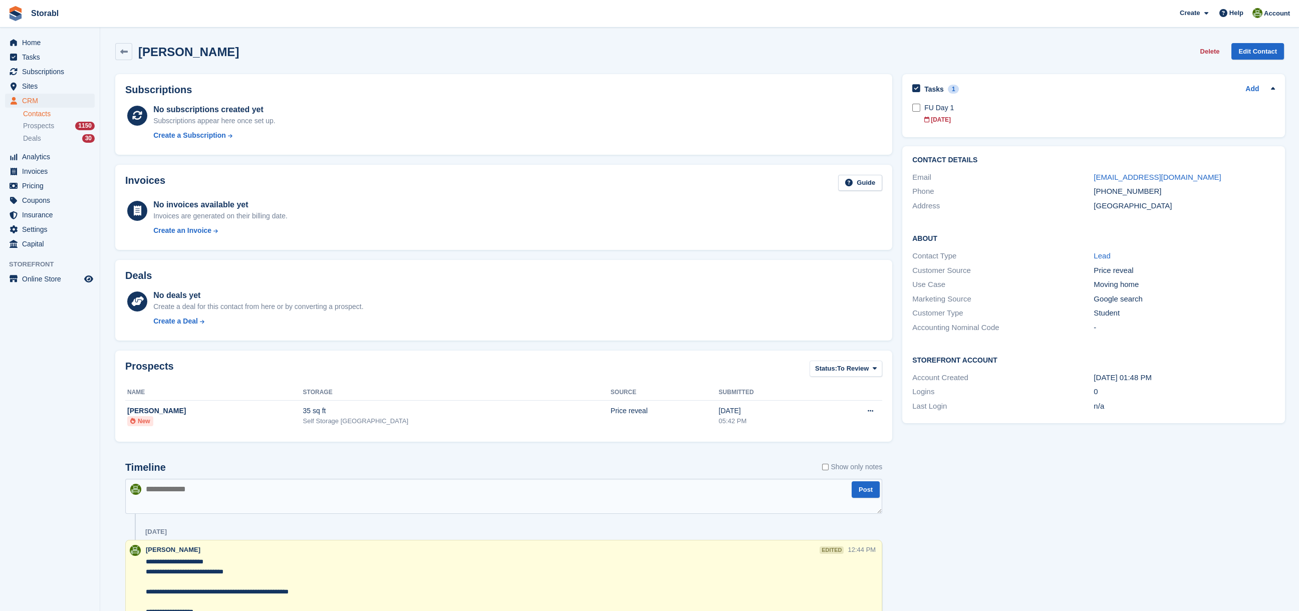
click at [908, 104] on div "Tasks 1 Add FU Day 1 27 Aug" at bounding box center [1093, 105] width 383 height 63
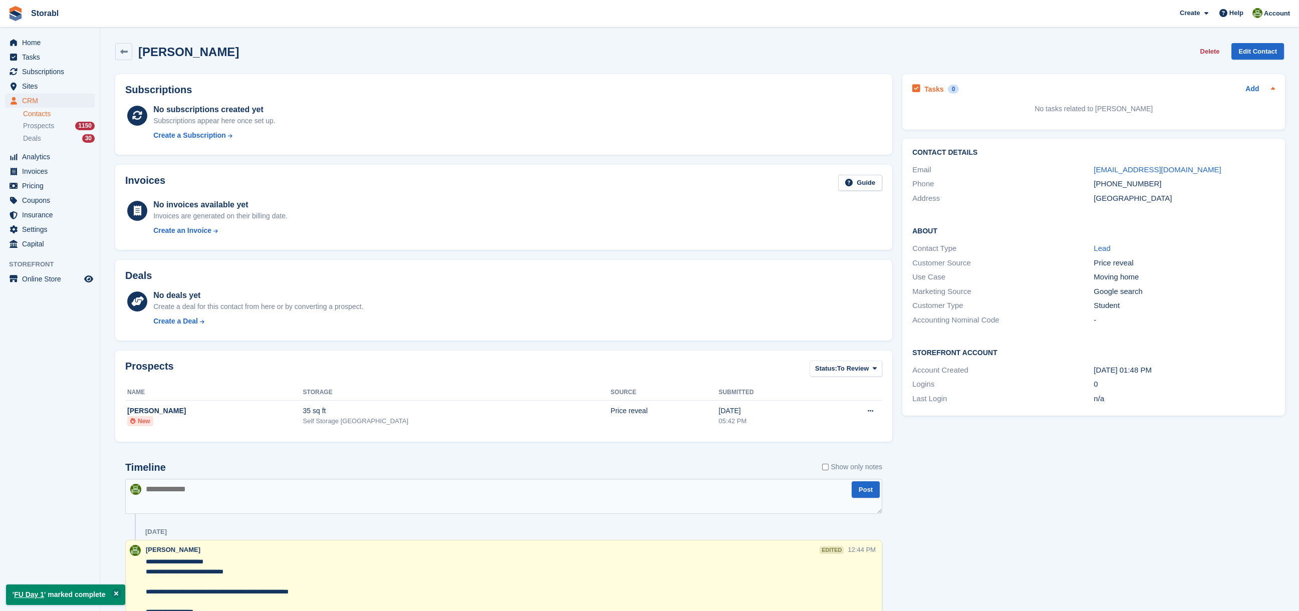
click at [1259, 87] on div "Add" at bounding box center [1260, 89] width 30 height 12
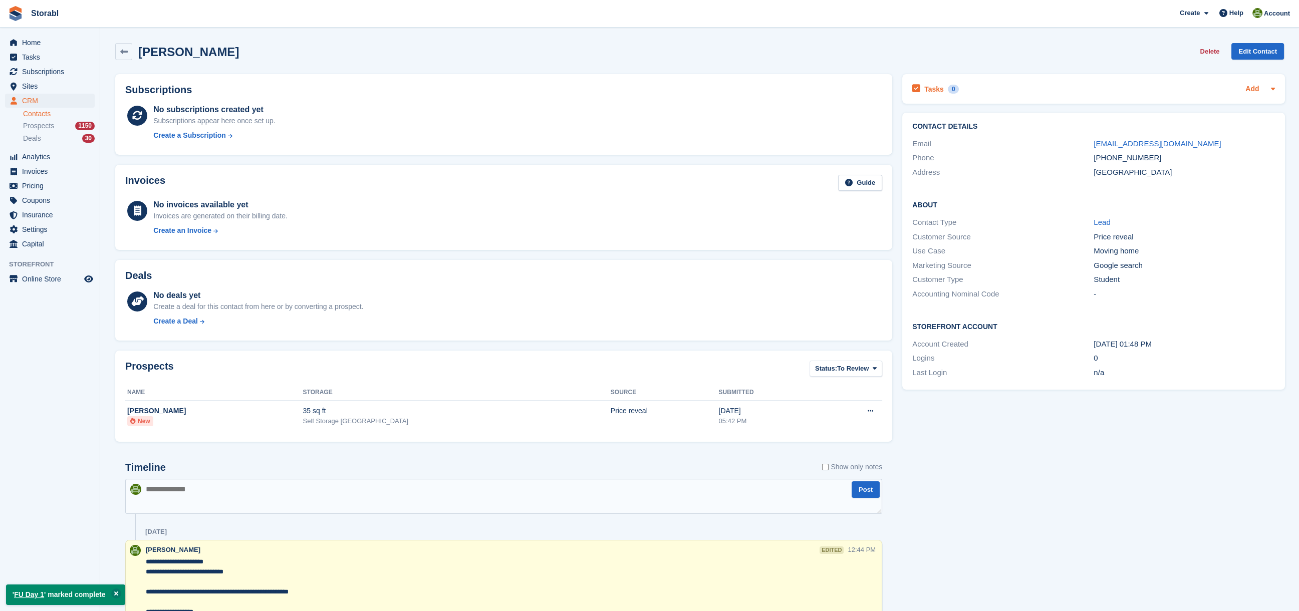
click at [1248, 86] on link "Add" at bounding box center [1252, 90] width 14 height 12
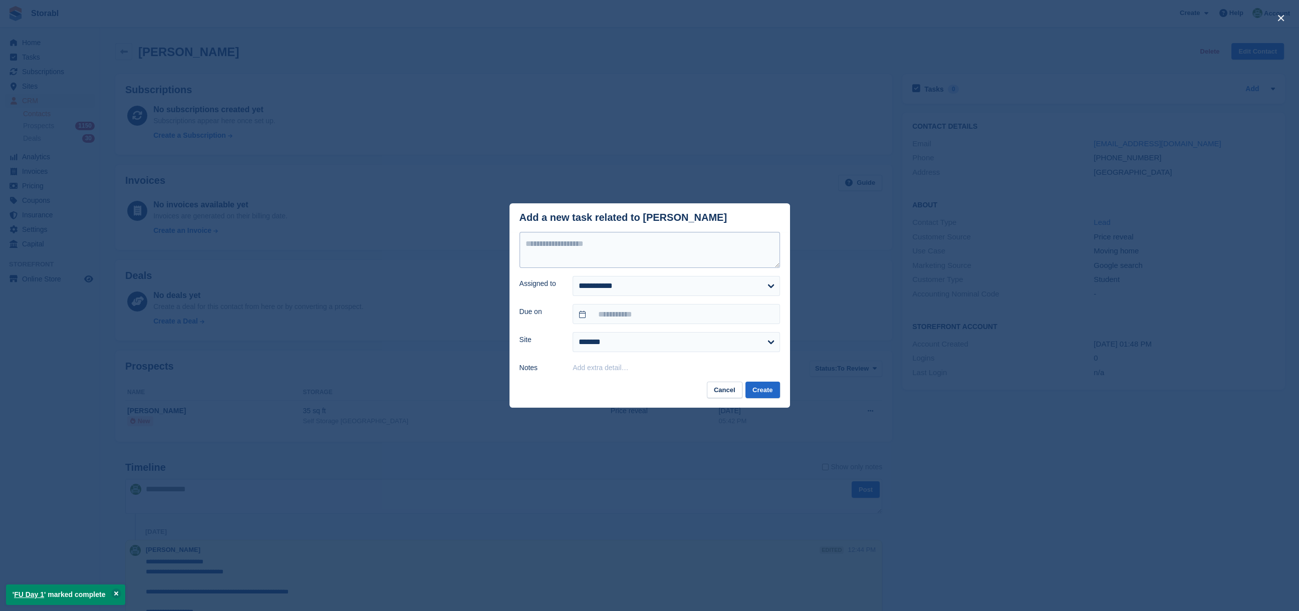
click at [667, 233] on div "**********" at bounding box center [650, 305] width 281 height 204
click at [665, 243] on textarea at bounding box center [650, 250] width 261 height 36
type textarea "********"
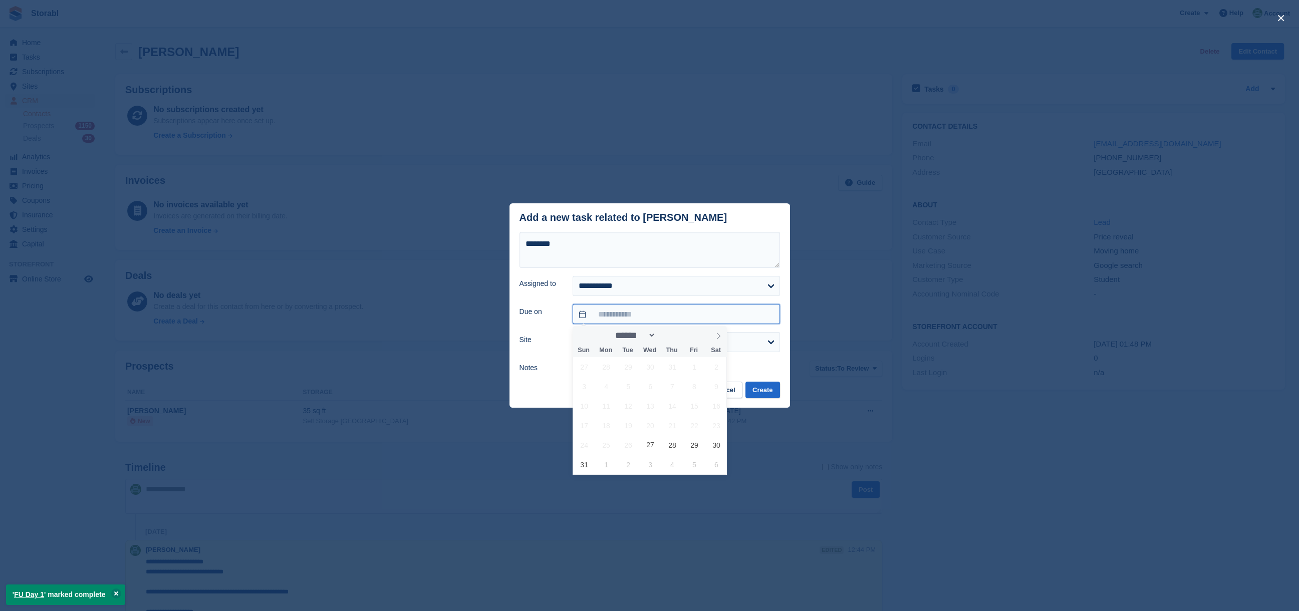
click at [671, 311] on input "text" at bounding box center [676, 314] width 207 height 20
click at [597, 466] on span "1" at bounding box center [607, 465] width 20 height 20
type input "**********"
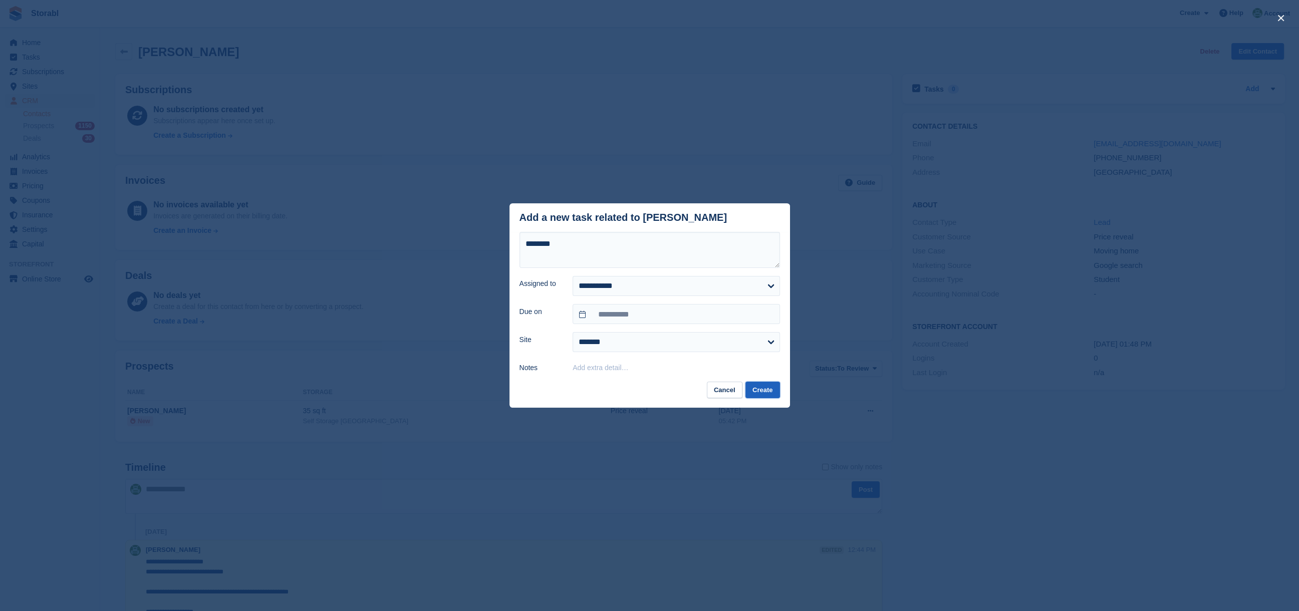
click at [770, 387] on button "Create" at bounding box center [762, 390] width 34 height 17
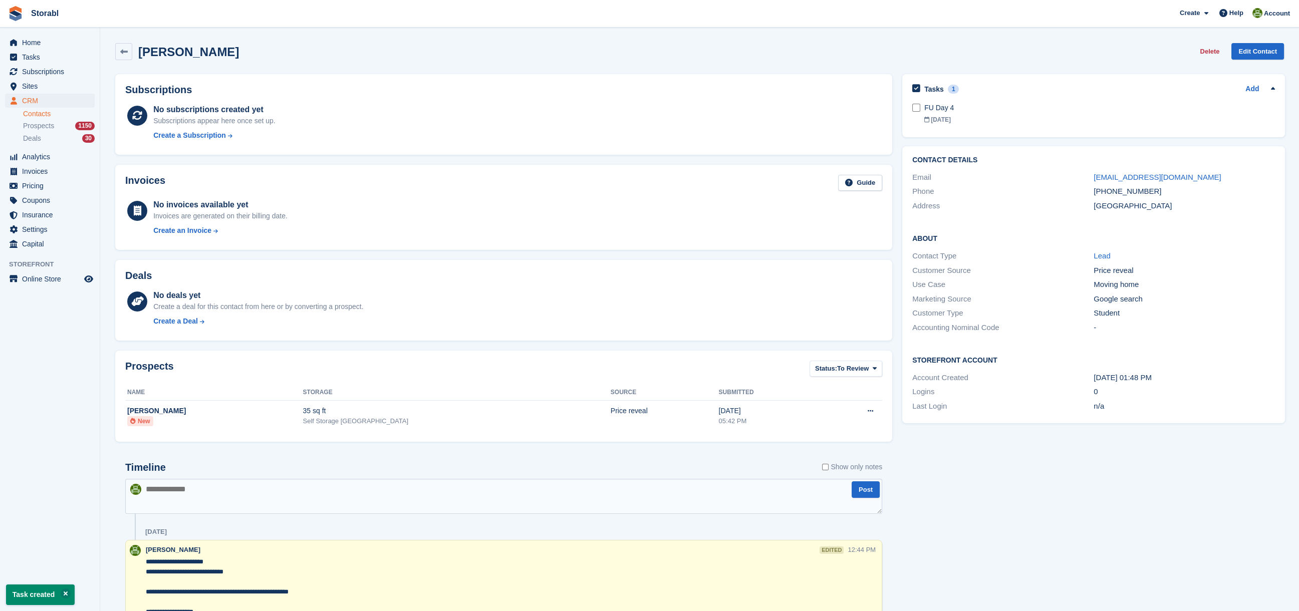
click at [351, 507] on textarea at bounding box center [503, 496] width 757 height 35
type textarea "**********"
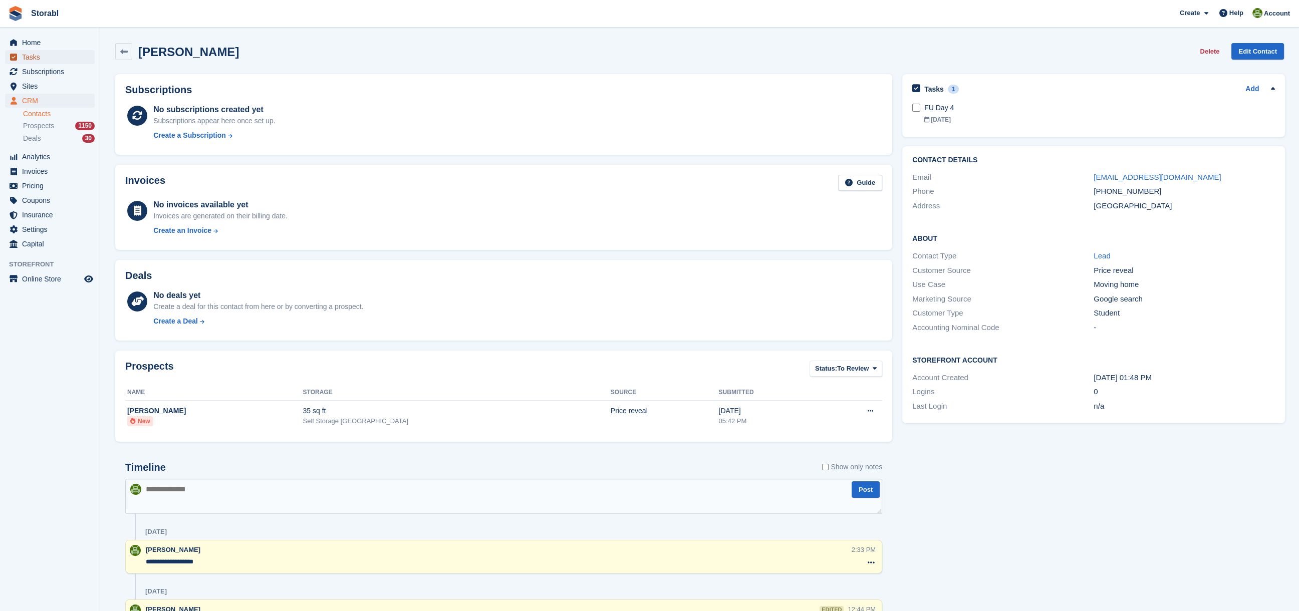
click at [49, 59] on span "Tasks" at bounding box center [52, 57] width 60 height 14
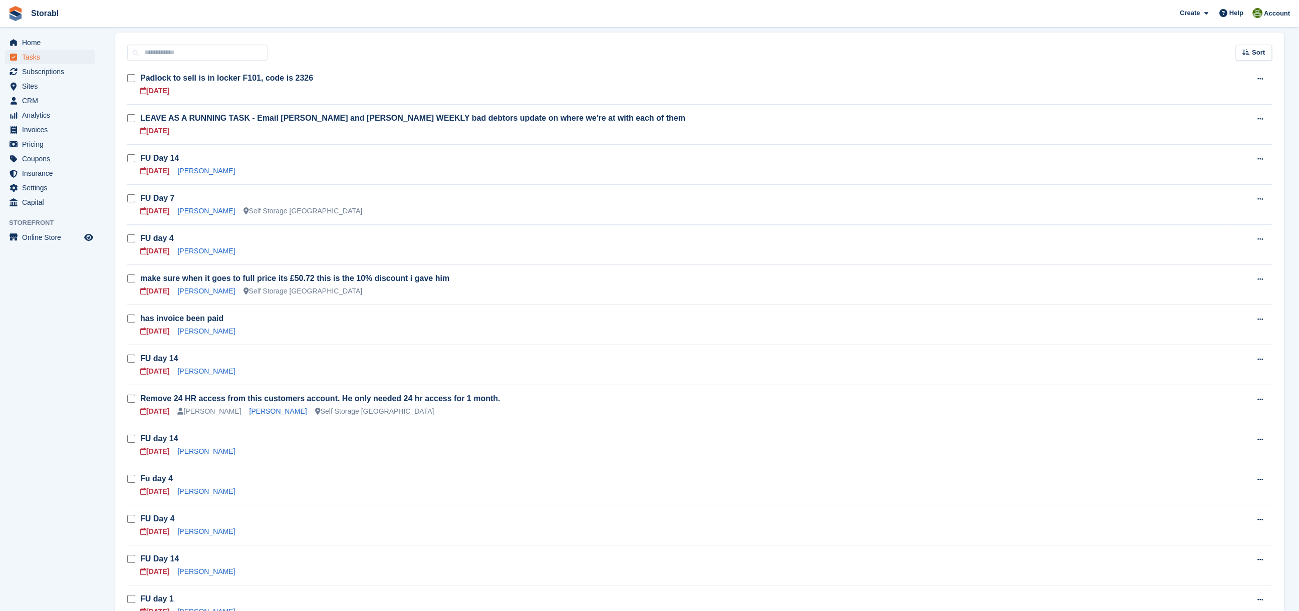
scroll to position [267, 0]
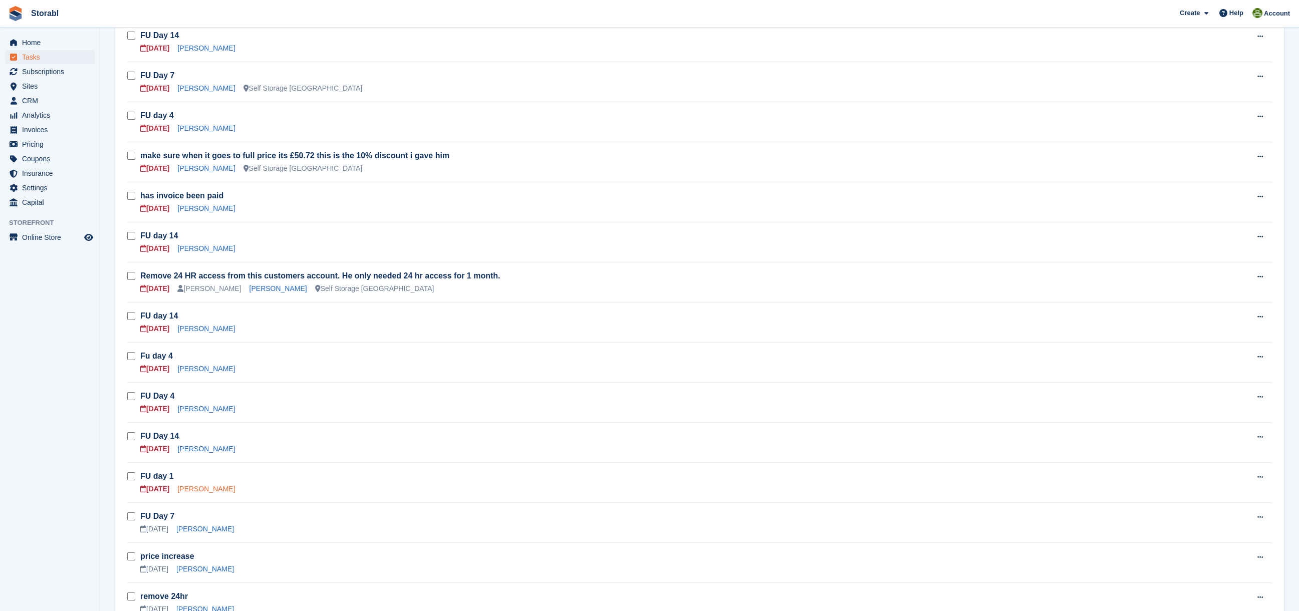
click at [189, 485] on link "Jason Baker" at bounding box center [206, 489] width 58 height 8
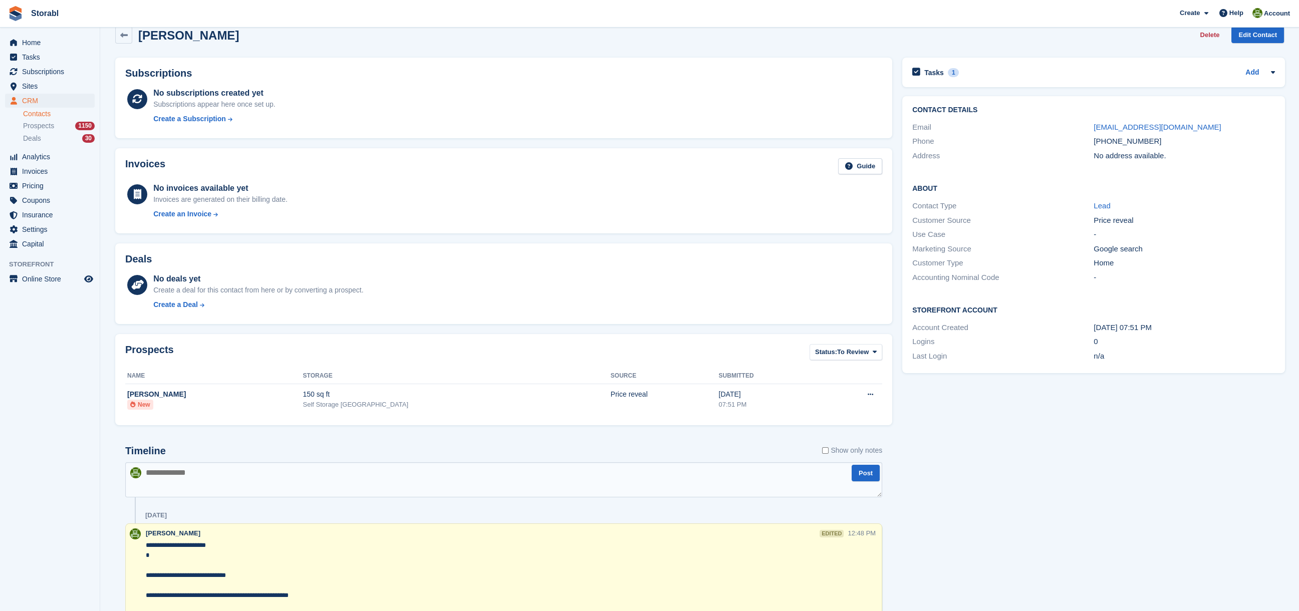
scroll to position [133, 0]
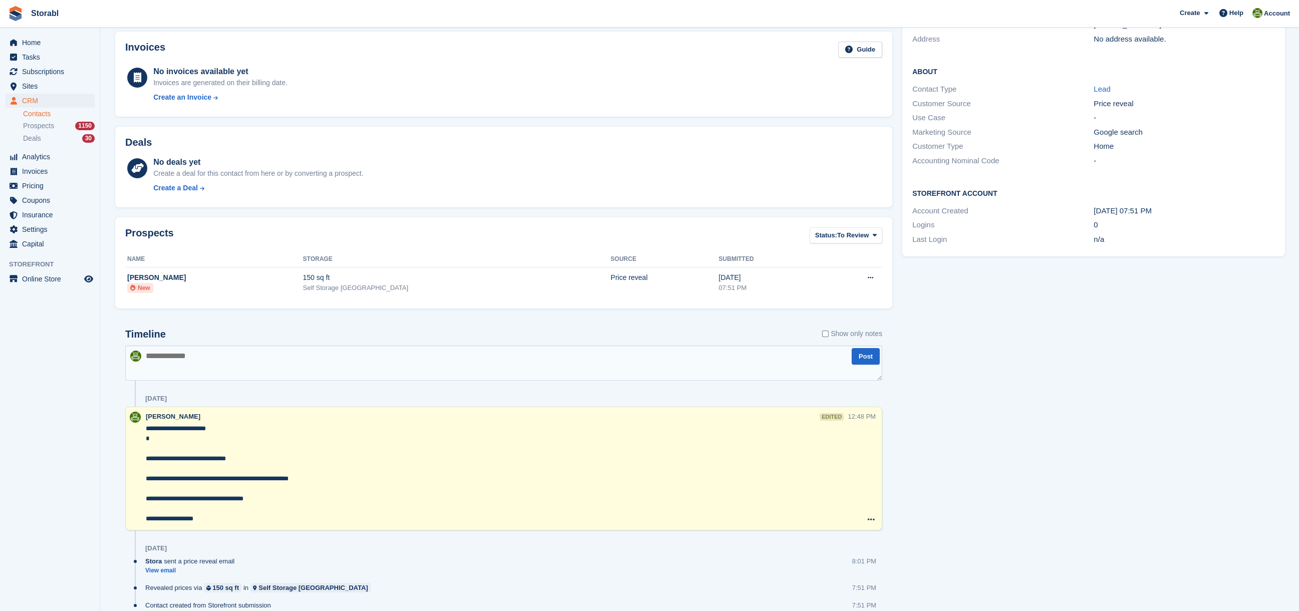
click at [196, 370] on textarea at bounding box center [503, 363] width 757 height 35
type textarea "**********"
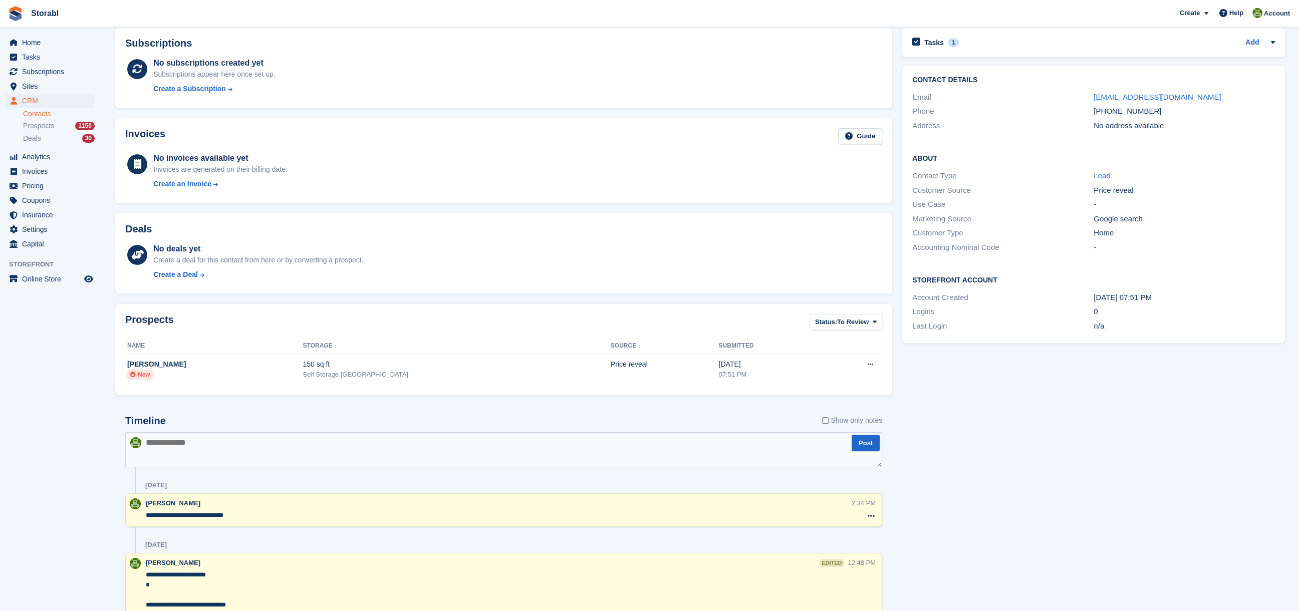
scroll to position [0, 0]
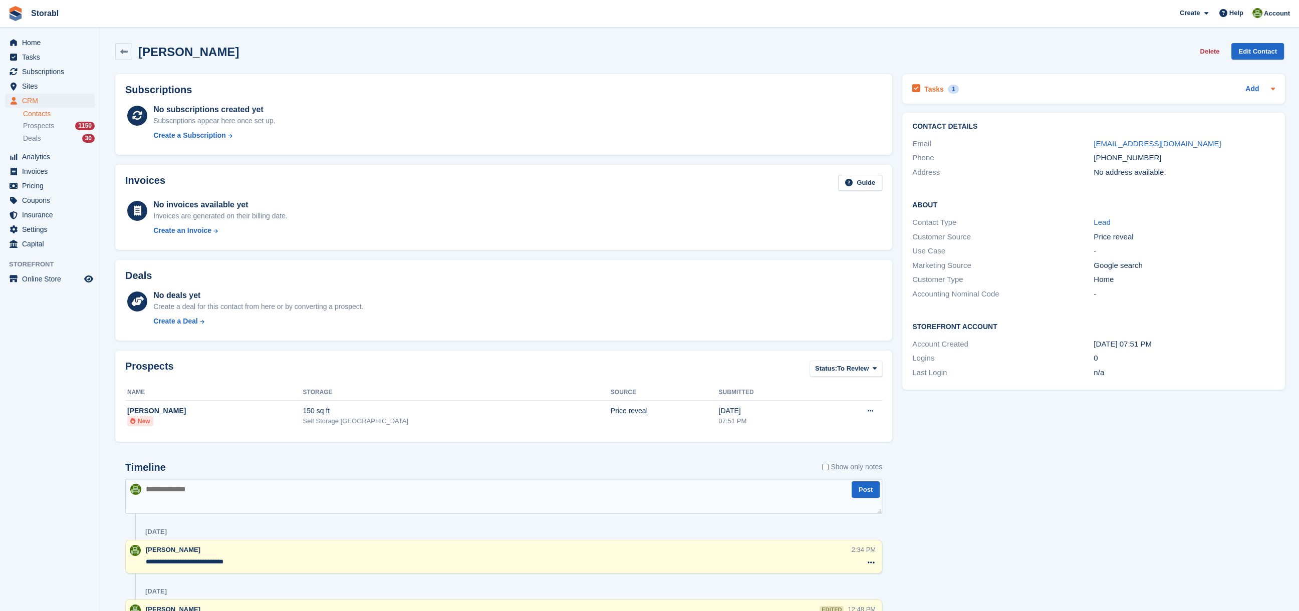
click at [941, 87] on div "Tasks 1" at bounding box center [935, 89] width 47 height 14
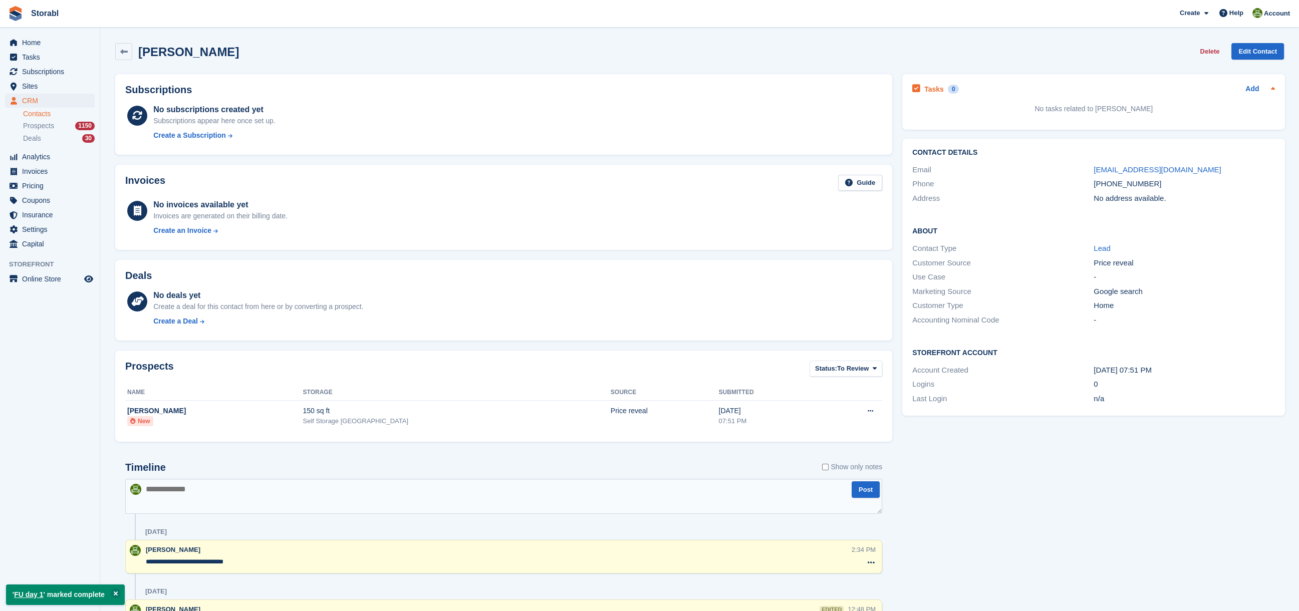
click at [1242, 86] on div "Tasks 0 Add" at bounding box center [1093, 89] width 363 height 14
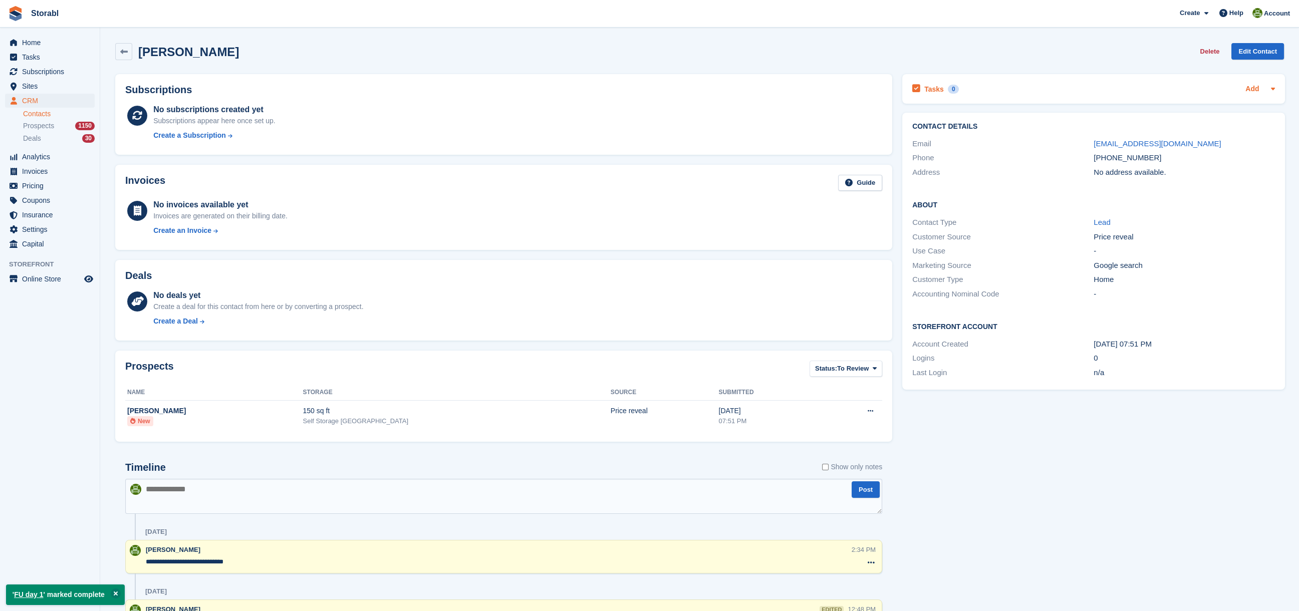
click at [1251, 87] on link "Add" at bounding box center [1252, 90] width 14 height 12
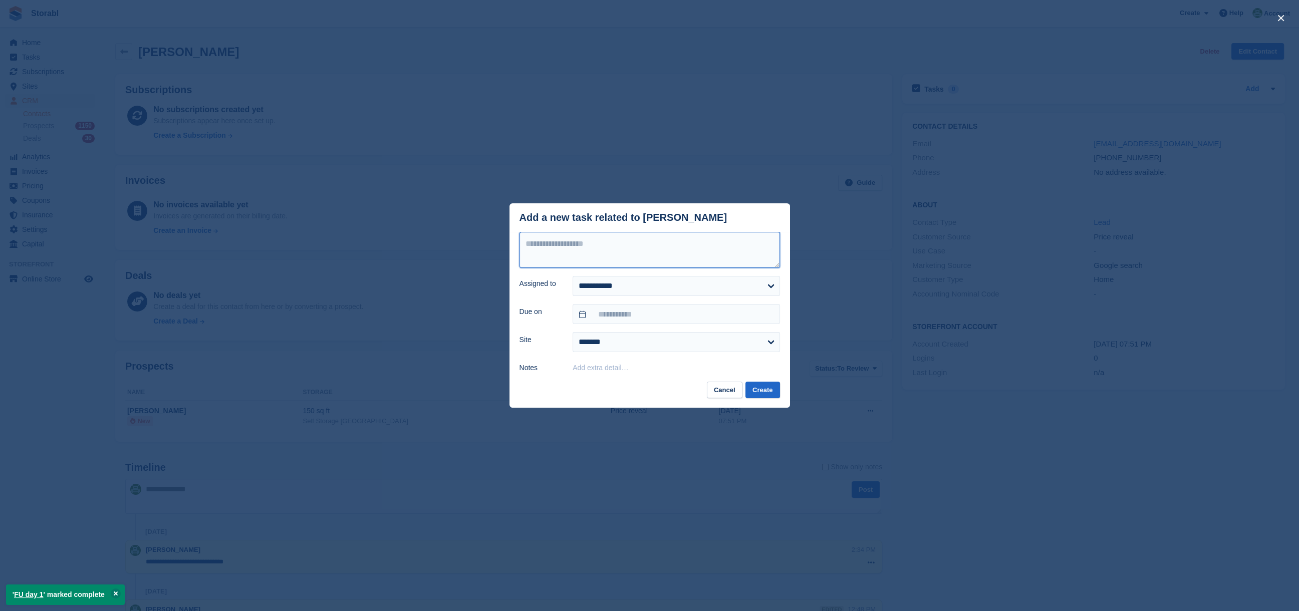
click at [644, 255] on textarea at bounding box center [650, 250] width 261 height 36
type textarea "********"
click at [624, 310] on input "text" at bounding box center [676, 314] width 207 height 20
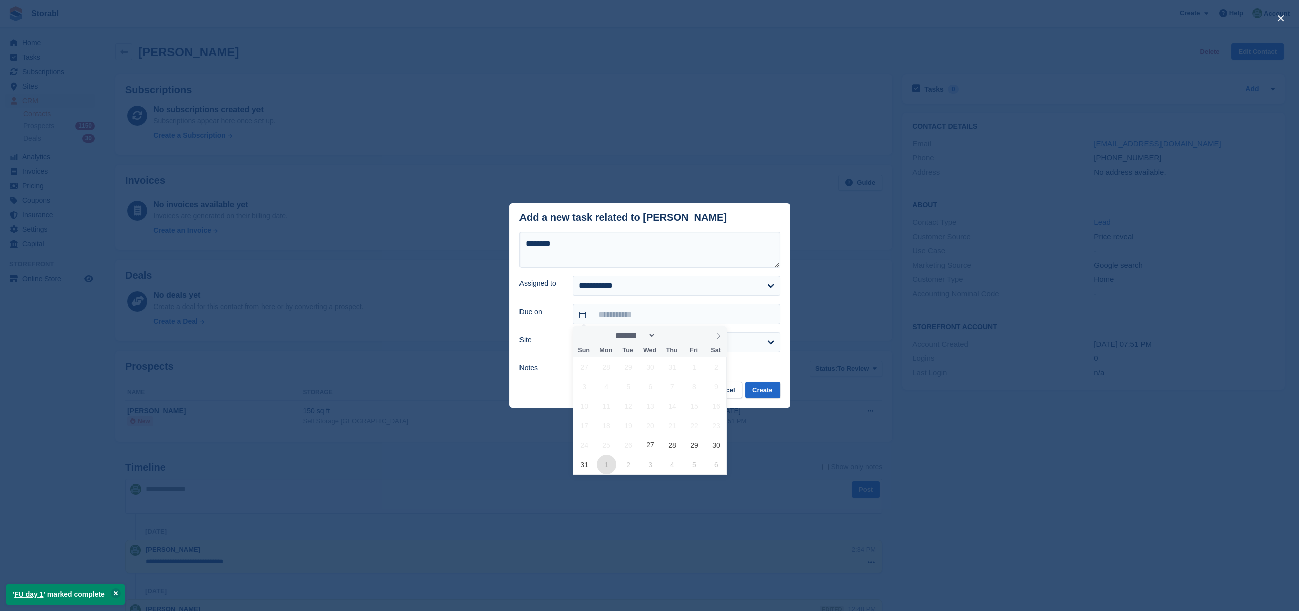
click at [609, 465] on span "1" at bounding box center [607, 465] width 20 height 20
type input "**********"
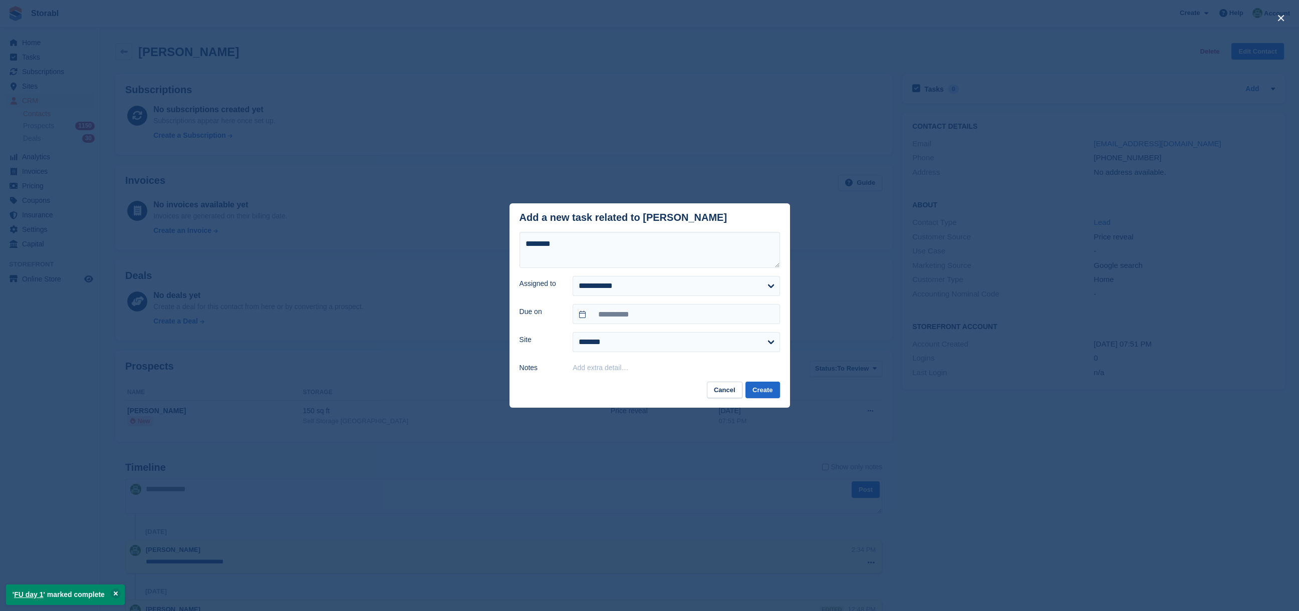
click at [752, 380] on div "**********" at bounding box center [650, 307] width 281 height 150
click at [759, 385] on button "Create" at bounding box center [762, 390] width 34 height 17
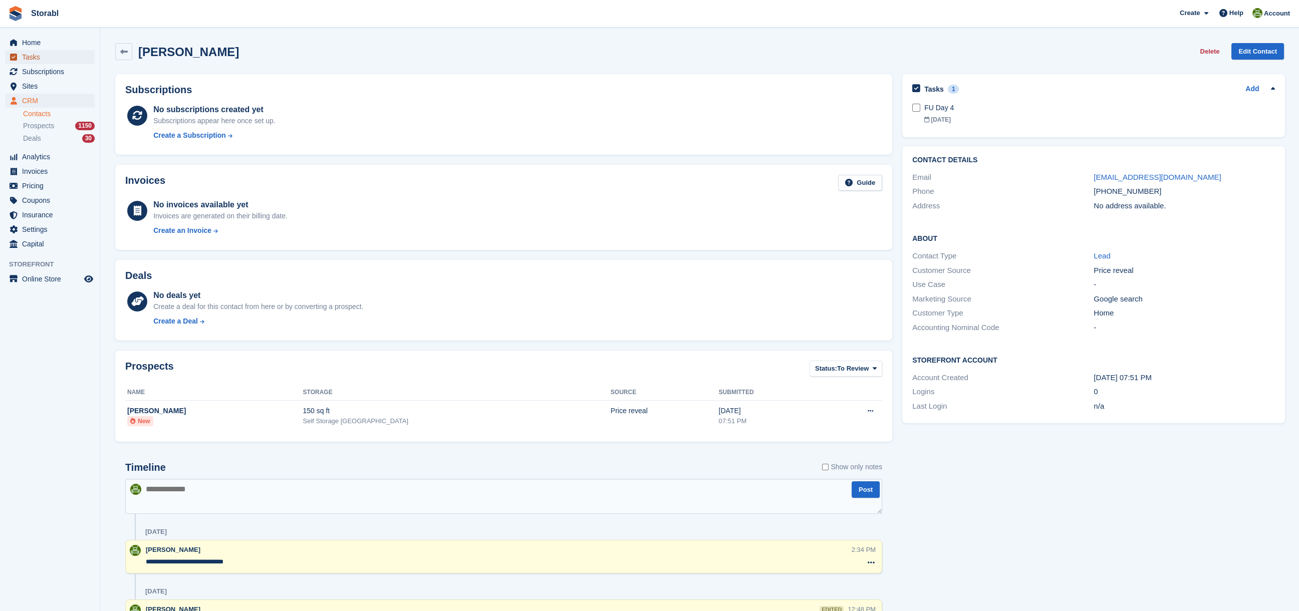
click at [40, 57] on span "Tasks" at bounding box center [52, 57] width 60 height 14
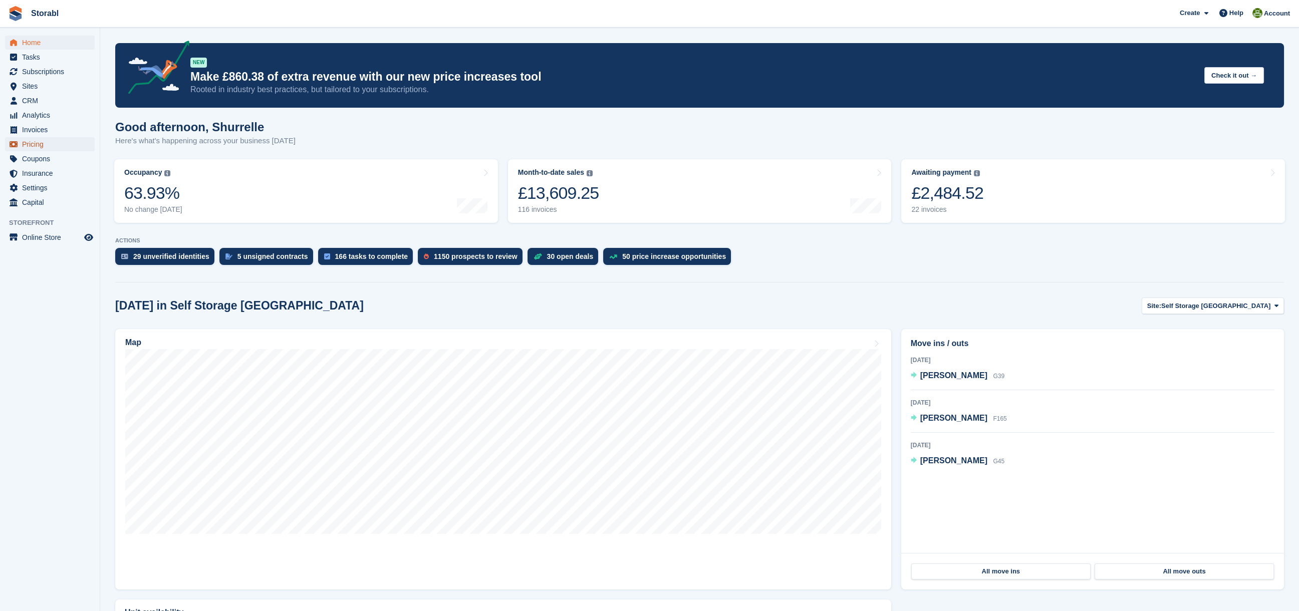
click at [27, 143] on span "Pricing" at bounding box center [52, 144] width 60 height 14
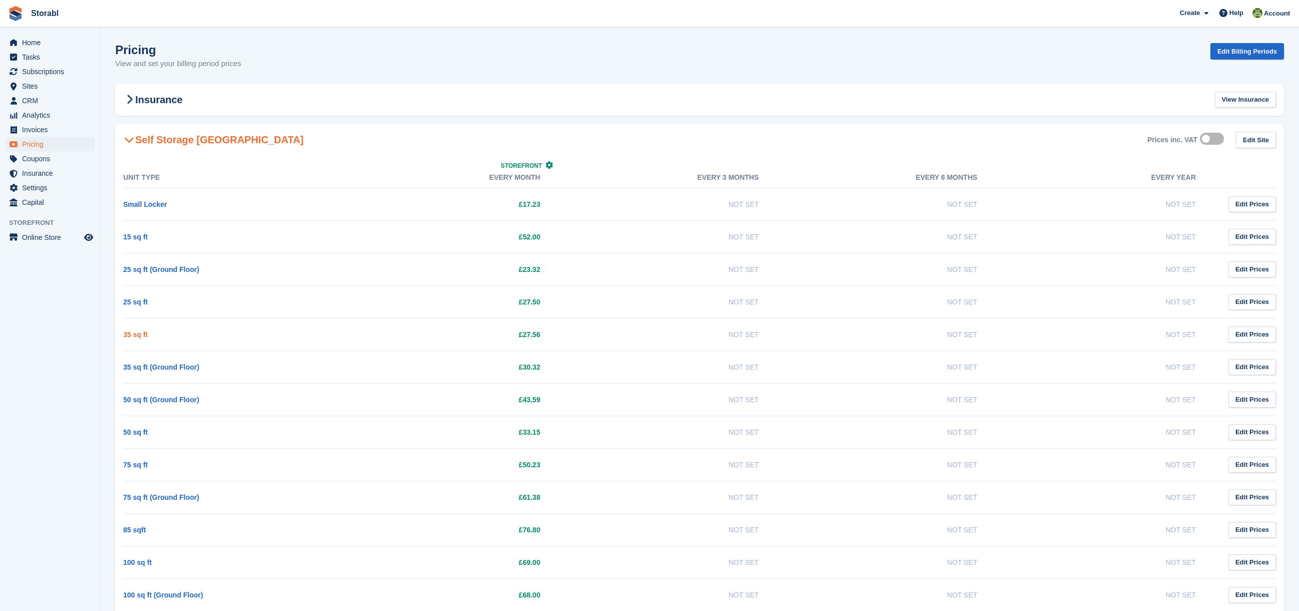
click at [138, 338] on link "35 sq ft" at bounding box center [135, 335] width 25 height 8
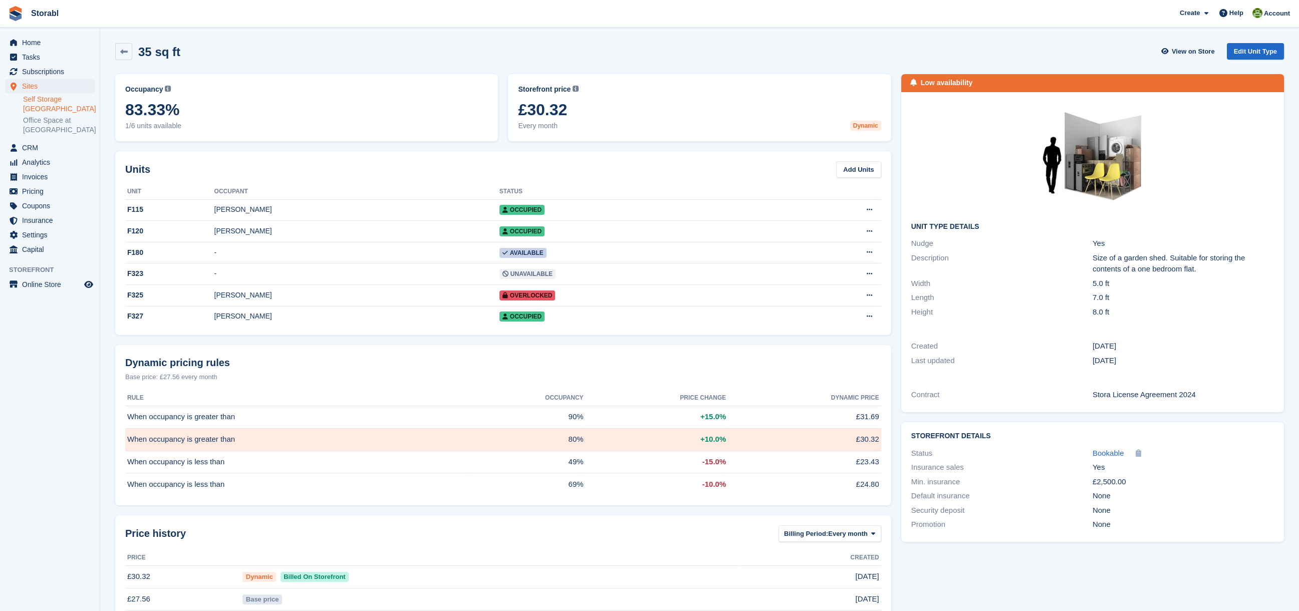
click at [884, 42] on div "35 sq ft View on Store Edit Unit Type" at bounding box center [699, 53] width 1179 height 31
